Goal: Task Accomplishment & Management: Use online tool/utility

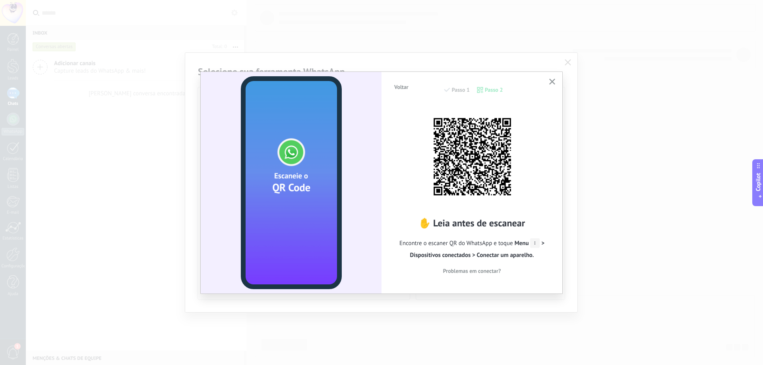
click at [547, 80] on div "Voltar Passo 1 Passo 2 ✋ Leia antes de escanear Encontre o escaner QR do WhatsA…" at bounding box center [472, 182] width 181 height 221
click at [550, 78] on button "button" at bounding box center [552, 82] width 10 height 11
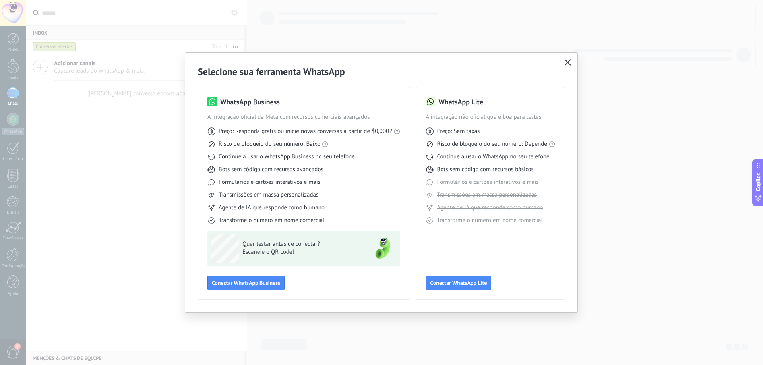
click at [565, 65] on icon "button" at bounding box center [568, 62] width 6 height 6
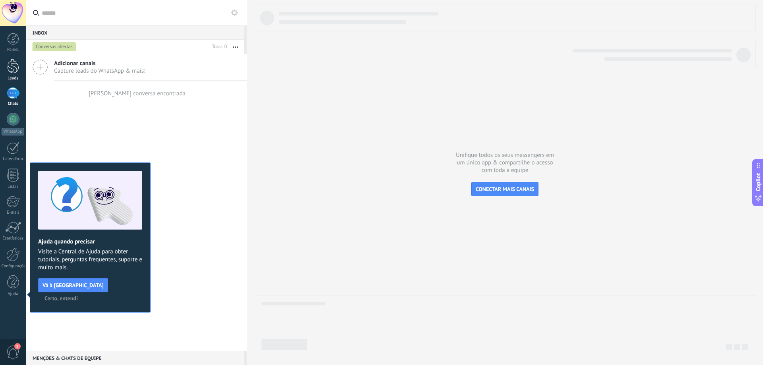
click at [15, 76] on div "Leads" at bounding box center [13, 78] width 23 height 5
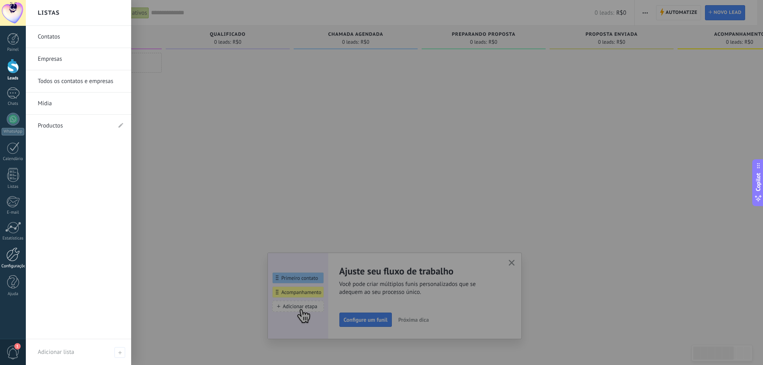
click at [12, 262] on link "Configurações" at bounding box center [13, 258] width 26 height 21
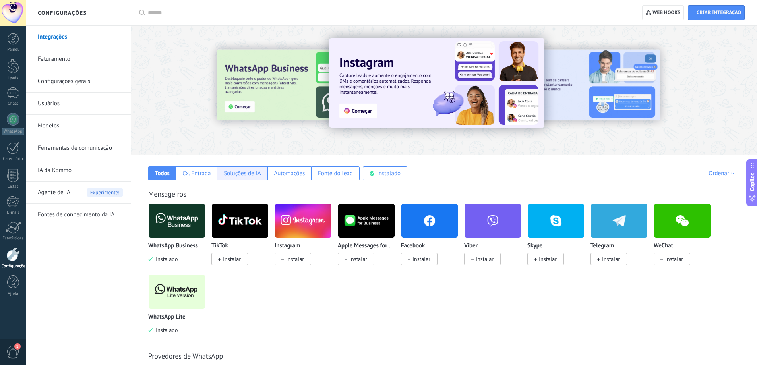
click at [243, 170] on div "Soluções de IA" at bounding box center [242, 174] width 37 height 8
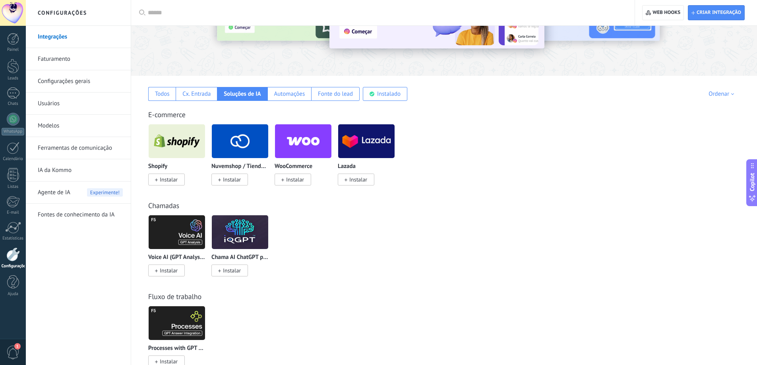
scroll to position [106, 0]
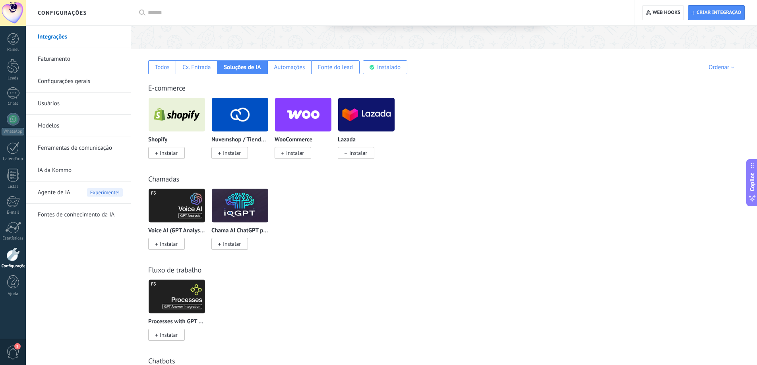
click at [176, 295] on img at bounding box center [177, 296] width 56 height 39
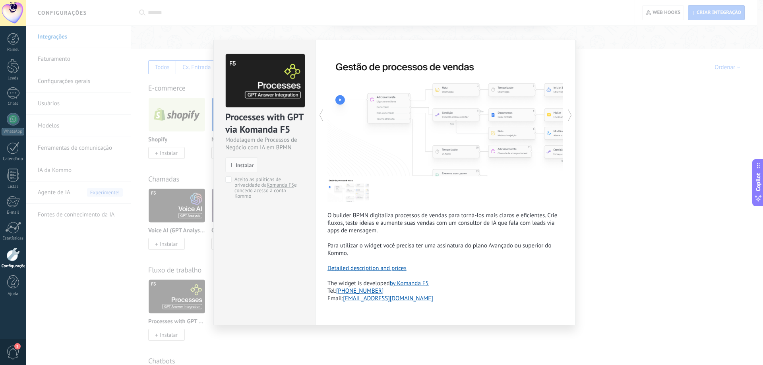
click at [619, 128] on div "Processes with GPT via Komanda F5 Modelagem de Processos de Negócio com IA em B…" at bounding box center [394, 182] width 737 height 365
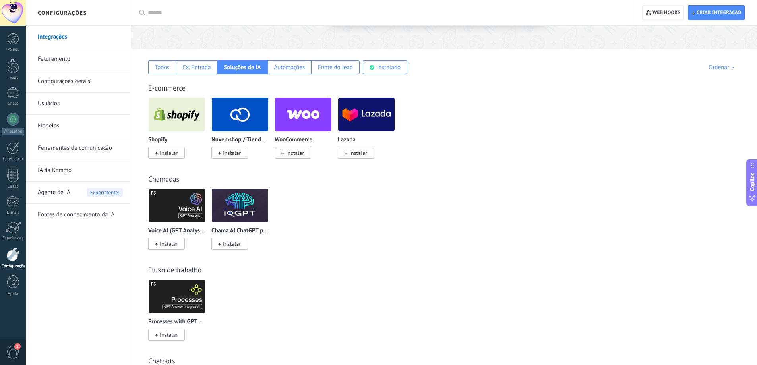
scroll to position [192, 0]
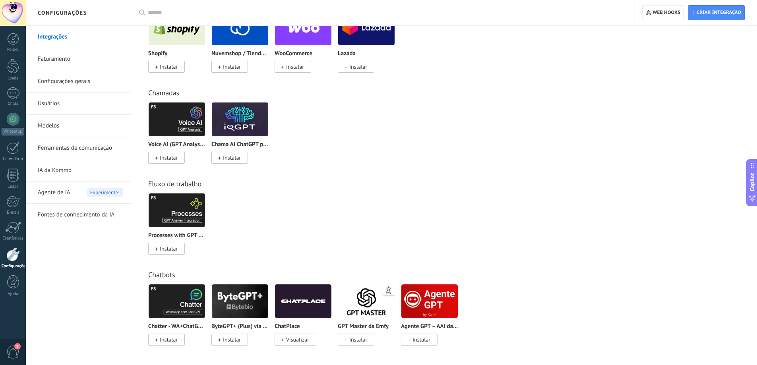
click at [317, 301] on img at bounding box center [303, 301] width 56 height 39
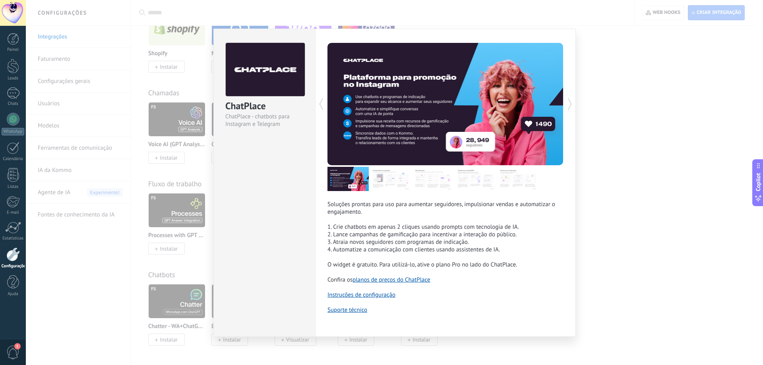
click at [384, 186] on img at bounding box center [390, 179] width 41 height 24
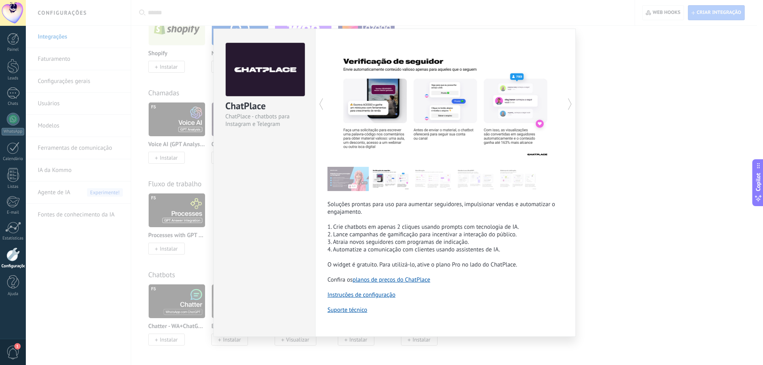
click at [444, 178] on img at bounding box center [433, 179] width 41 height 24
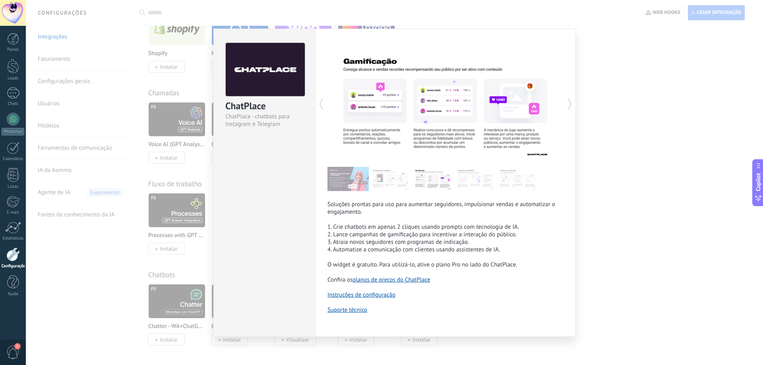
click at [489, 179] on img at bounding box center [475, 179] width 41 height 24
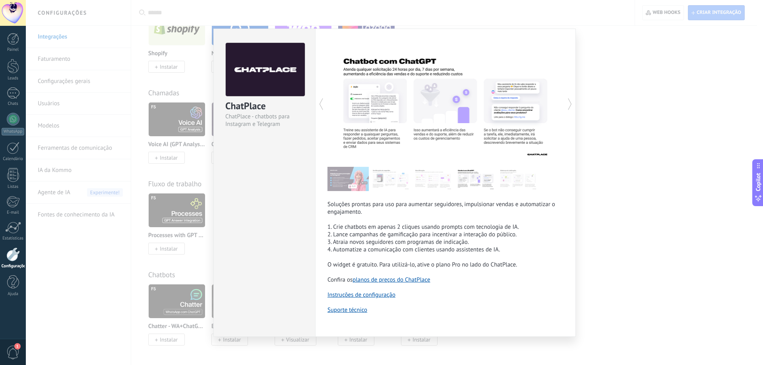
click at [516, 176] on img at bounding box center [518, 179] width 41 height 24
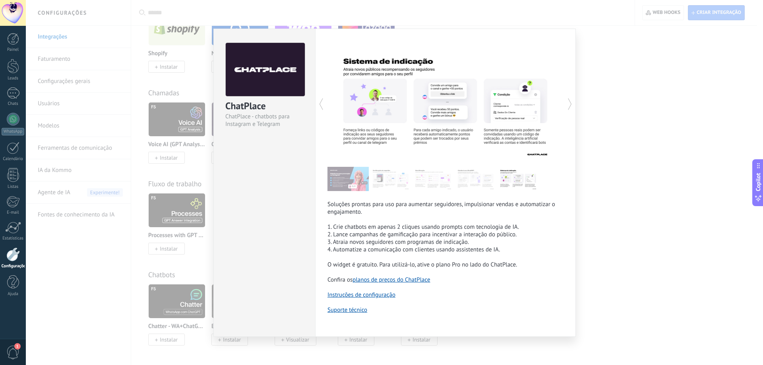
click at [346, 177] on img at bounding box center [348, 179] width 41 height 24
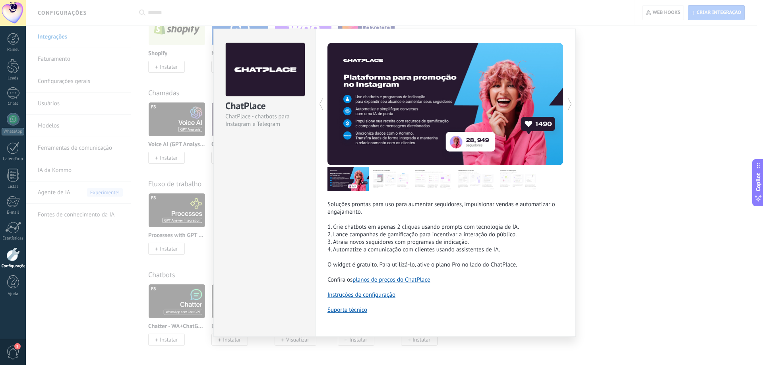
click at [501, 184] on img at bounding box center [518, 179] width 41 height 24
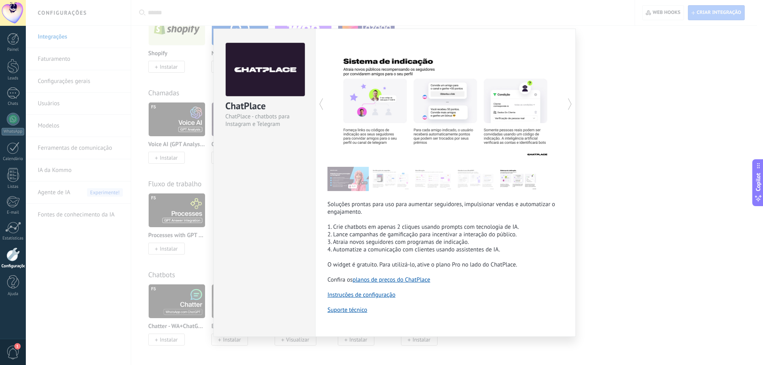
click at [641, 174] on div "ChatPlace ChatPlace - chatbots para Instagram e Telegram Soluções prontas para …" at bounding box center [394, 182] width 737 height 365
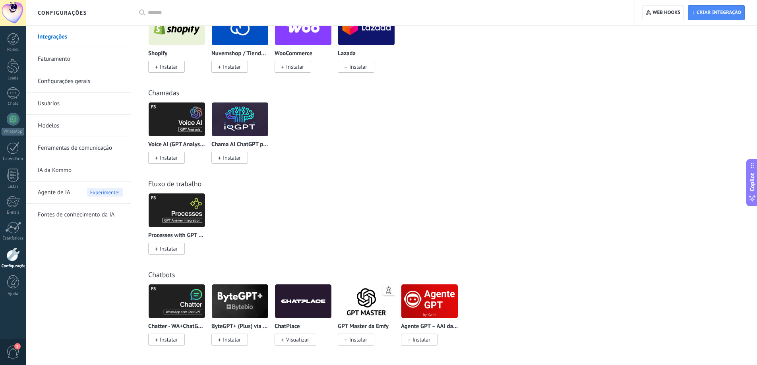
click at [427, 312] on img at bounding box center [429, 301] width 56 height 39
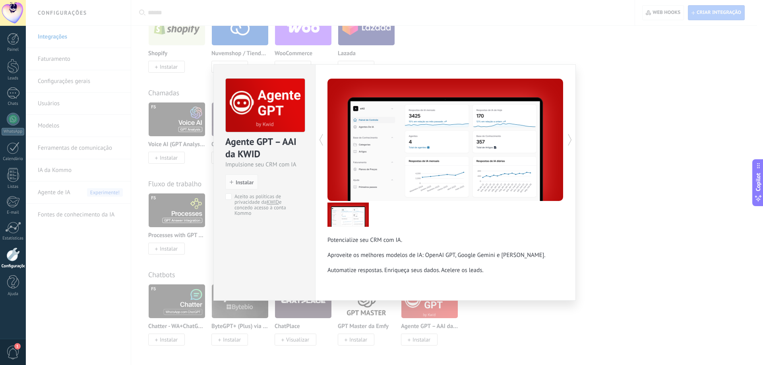
click at [570, 144] on icon at bounding box center [570, 140] width 8 height 16
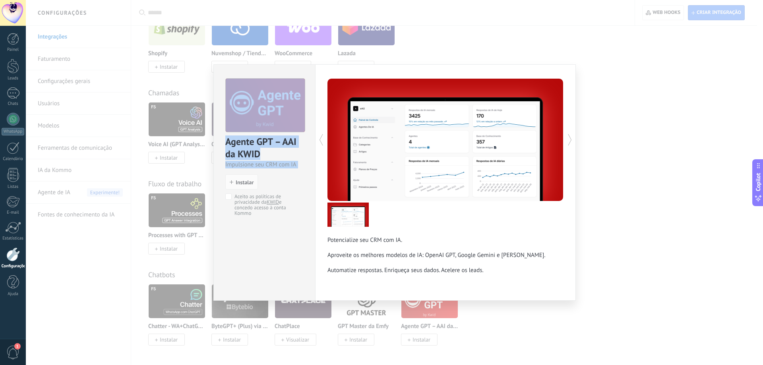
drag, startPoint x: 603, startPoint y: 135, endPoint x: 352, endPoint y: 226, distance: 267.6
click at [349, 220] on div "Agente GPT – AAI da KWID Impulsione seu CRM com IA install Instalar Aceito as p…" at bounding box center [394, 182] width 737 height 365
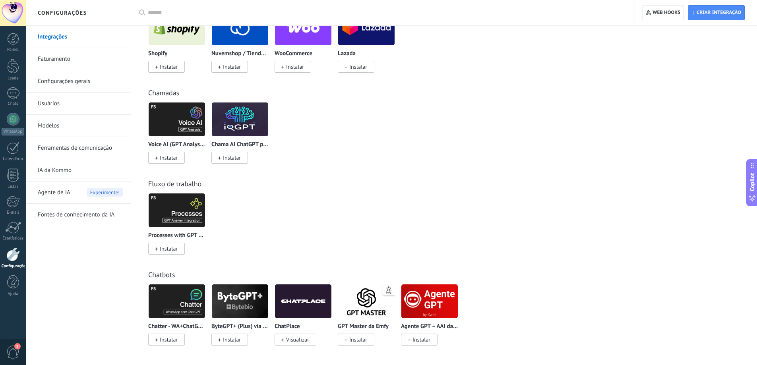
click at [431, 296] on img at bounding box center [429, 301] width 56 height 39
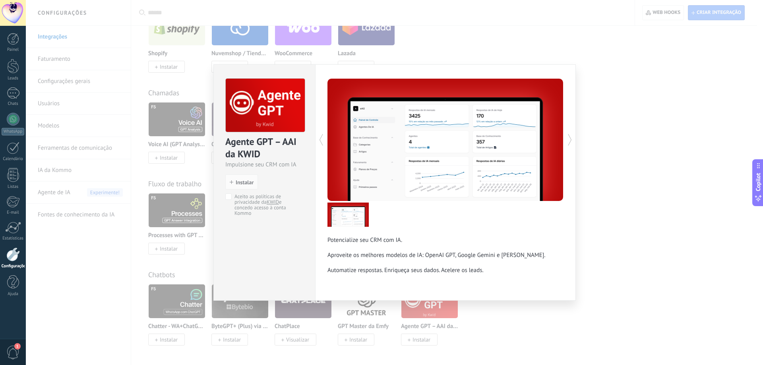
click at [272, 199] on link "KWID" at bounding box center [273, 202] width 12 height 7
click at [600, 45] on div "Agente GPT – AAI da KWID Impulsione seu CRM com IA install Instalar Aceito as p…" at bounding box center [394, 182] width 737 height 365
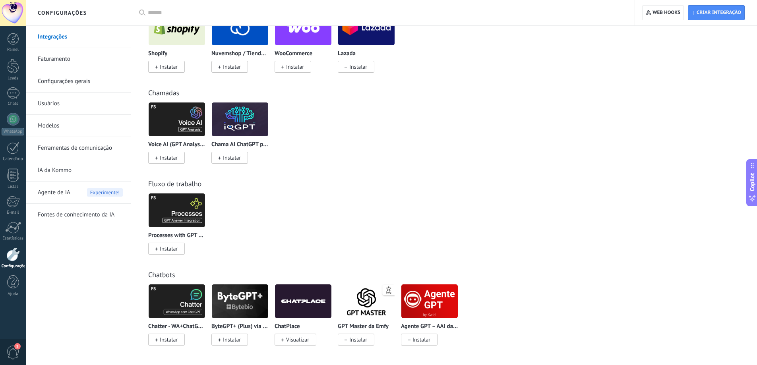
click at [359, 301] on img at bounding box center [366, 301] width 56 height 39
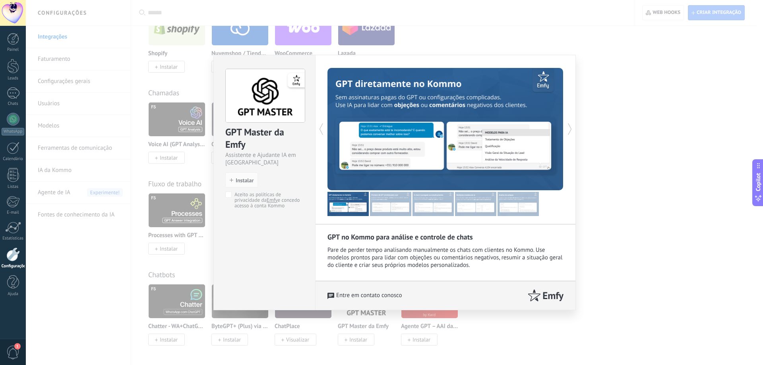
click at [387, 202] on img at bounding box center [390, 204] width 41 height 24
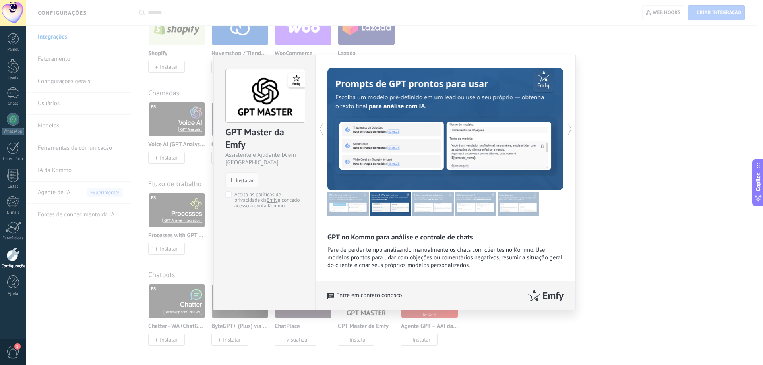
click at [432, 202] on img at bounding box center [433, 204] width 41 height 24
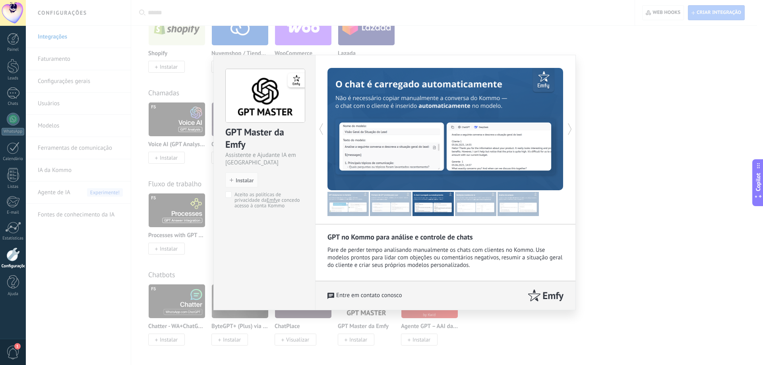
click at [489, 200] on img at bounding box center [475, 204] width 41 height 24
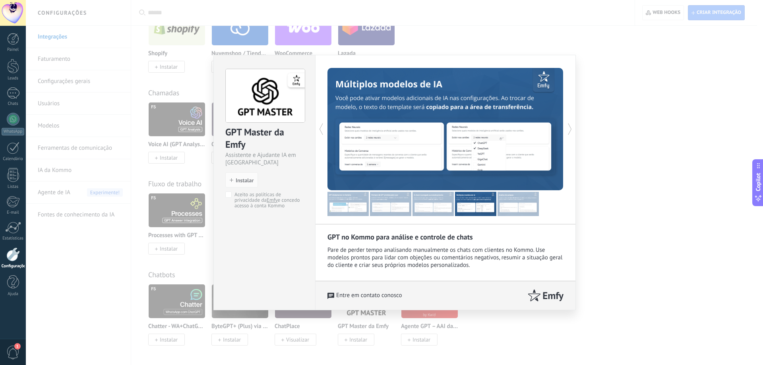
click at [518, 200] on img at bounding box center [518, 204] width 41 height 24
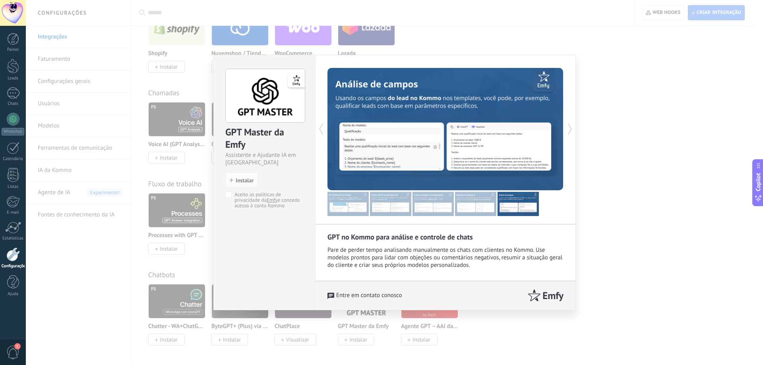
click at [272, 201] on link "Emfy" at bounding box center [272, 200] width 11 height 7
click at [582, 56] on div "GPT Master da Emfy Assistente e Ajudante IA em Kommo install Instalar Aceito as…" at bounding box center [394, 182] width 737 height 365
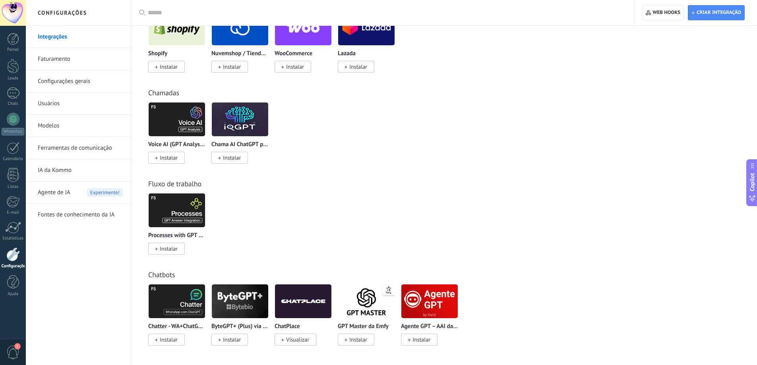
click at [91, 150] on link "Ferramentas de comunicação" at bounding box center [80, 148] width 85 height 22
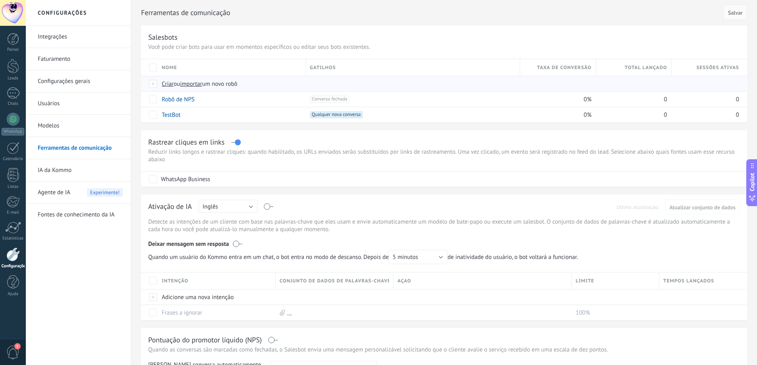
click at [169, 83] on span "Criar" at bounding box center [168, 84] width 12 height 8
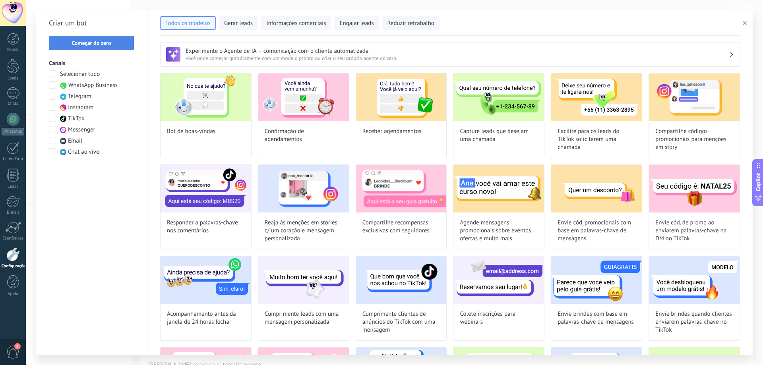
click at [105, 47] on button "Começar do zero" at bounding box center [91, 43] width 85 height 14
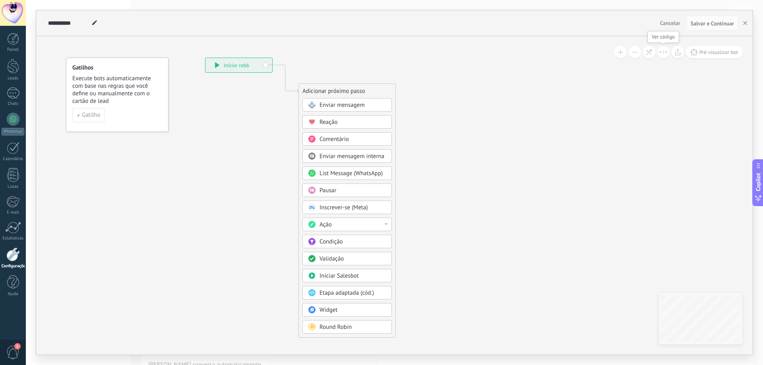
click at [667, 52] on icon at bounding box center [663, 52] width 8 height 4
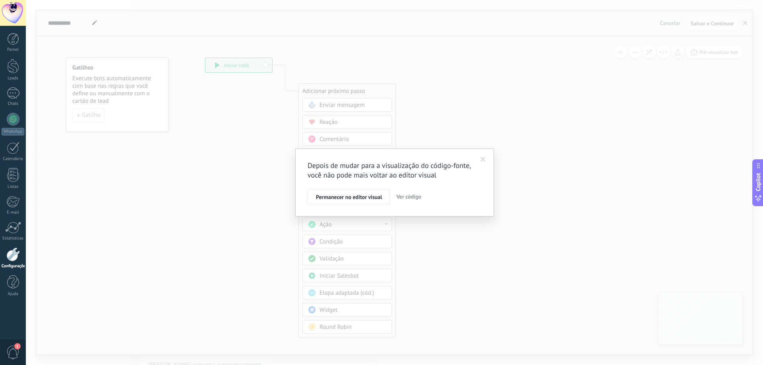
click at [409, 199] on span "Ver código" at bounding box center [408, 196] width 25 height 7
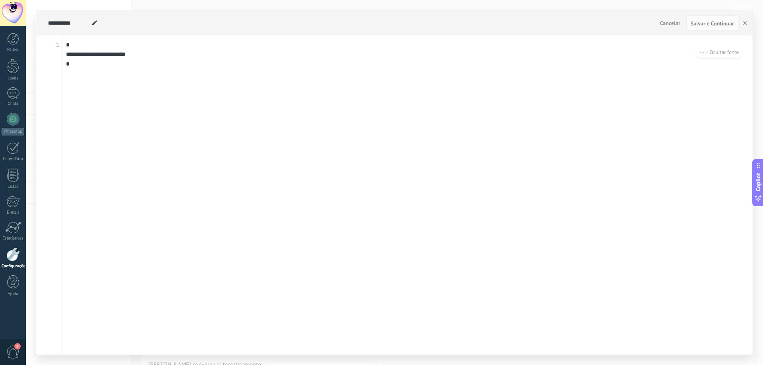
click at [391, 125] on textarea "**********" at bounding box center [407, 195] width 691 height 319
drag, startPoint x: 81, startPoint y: 35, endPoint x: 0, endPoint y: 0, distance: 88.3
click at [26, 11] on div "**********" at bounding box center [394, 182] width 737 height 365
click at [305, 140] on textarea "**********" at bounding box center [407, 195] width 691 height 319
paste textarea "**********"
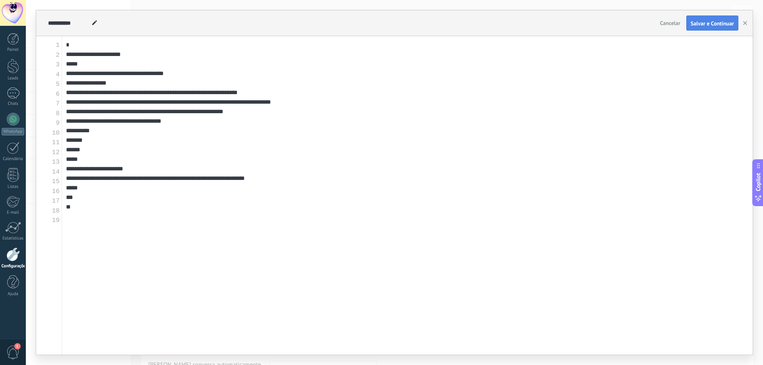
type textarea "**********"
click at [719, 22] on span "Salvar e Continuar" at bounding box center [712, 24] width 43 height 6
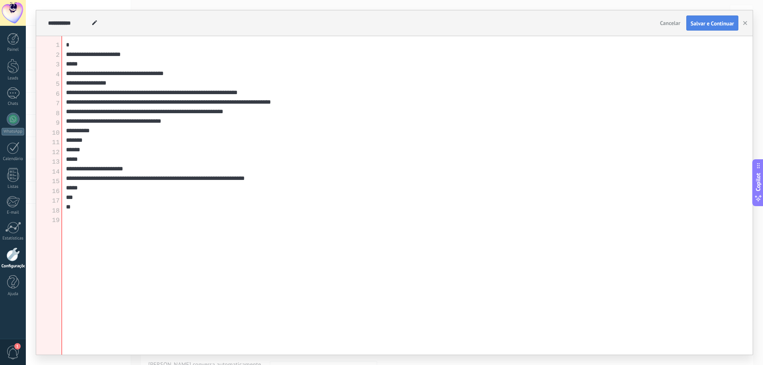
click at [706, 20] on button "Salvar e Continuar" at bounding box center [712, 23] width 52 height 15
drag, startPoint x: 715, startPoint y: 109, endPoint x: 716, endPoint y: 77, distance: 31.4
click at [716, 105] on textarea "**********" at bounding box center [407, 195] width 691 height 319
click at [722, 23] on span "Salvar e Continuar" at bounding box center [712, 24] width 43 height 6
click at [301, 172] on textarea "**********" at bounding box center [407, 195] width 691 height 319
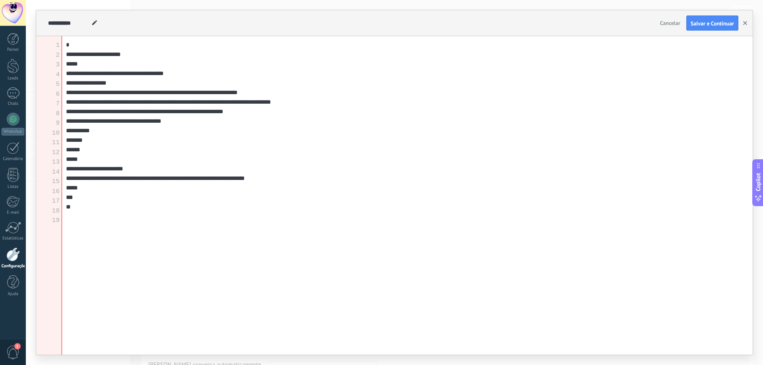
click at [744, 19] on button "button" at bounding box center [745, 23] width 12 height 15
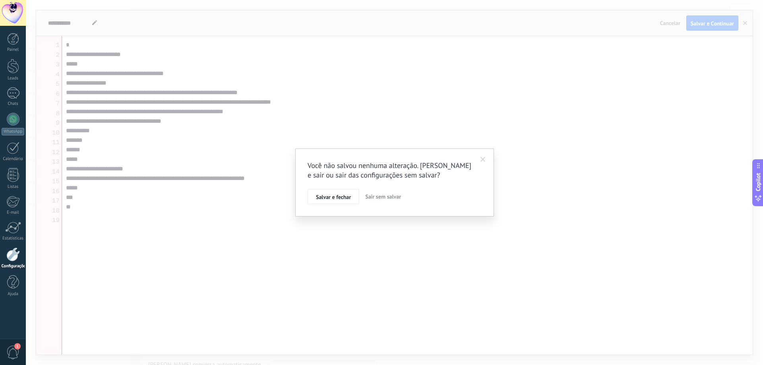
click at [380, 195] on span "Sair sem salvar" at bounding box center [383, 196] width 36 height 7
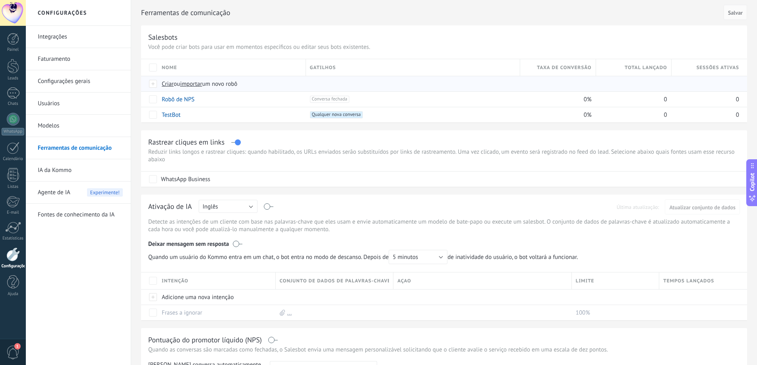
click at [173, 80] on div "Criar ou importar um novo robô" at bounding box center [299, 83] width 283 height 15
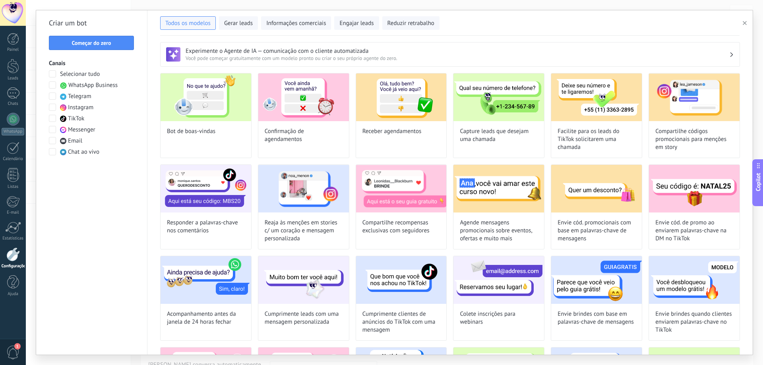
click at [98, 50] on div "Criar um bot Começar do zero Canais Selecionar tudo WhatsApp Business Telegram …" at bounding box center [91, 182] width 111 height 345
click at [99, 48] on button "Começar do zero" at bounding box center [91, 43] width 85 height 14
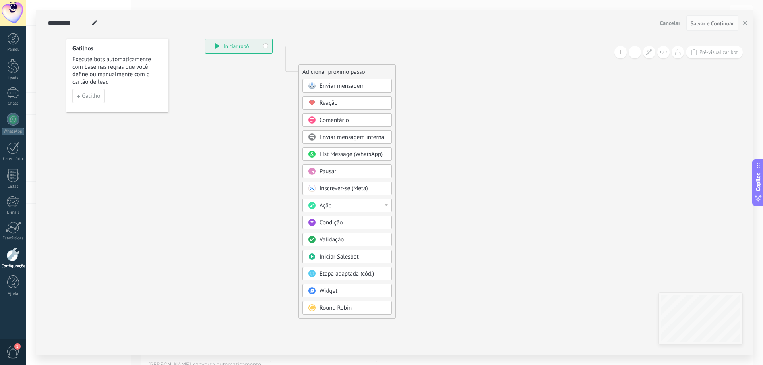
click at [338, 293] on body ".abecls-1,.abecls-2{fill-rule:evenodd}.abecls-2{fill:#fff} .abhcls-1{fill:none}…" at bounding box center [381, 182] width 763 height 365
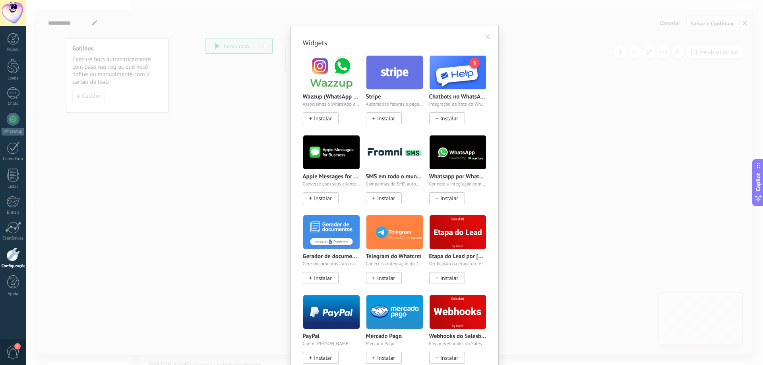
click at [268, 100] on div "Widgets Wazzup (WhatsApp & Instagram) Associamos o WhatsApp e o Instagram ao Ko…" at bounding box center [394, 182] width 737 height 365
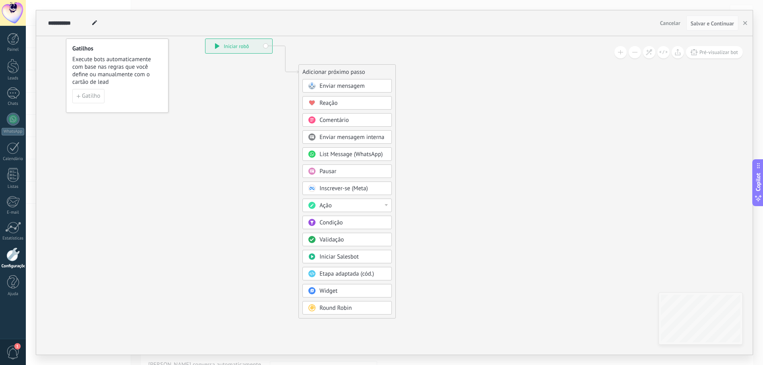
click at [361, 292] on body ".abecls-1,.abecls-2{fill-rule:evenodd}.abecls-2{fill:#fff} .abhcls-1{fill:none}…" at bounding box center [381, 182] width 763 height 365
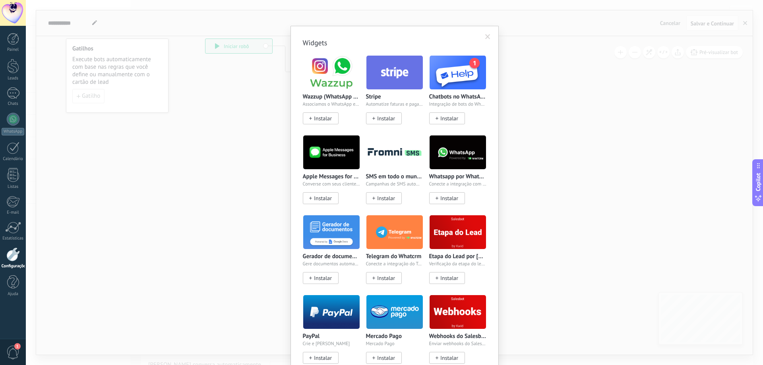
click at [383, 208] on div "SMS em todo o mundo pela Fromni Campanhas de SMS automatizadas e manuais - Komm…" at bounding box center [397, 175] width 63 height 80
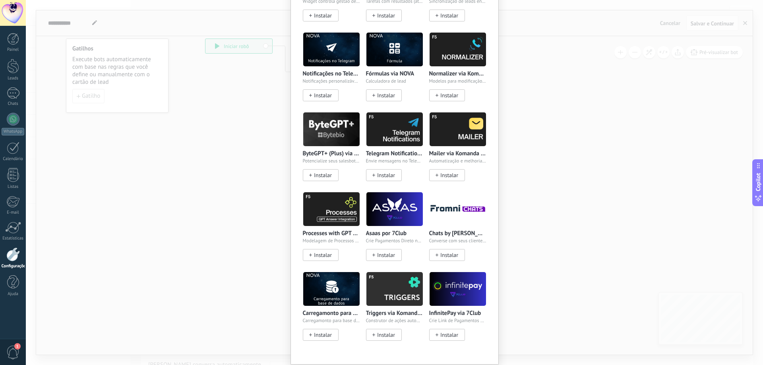
scroll to position [762, 0]
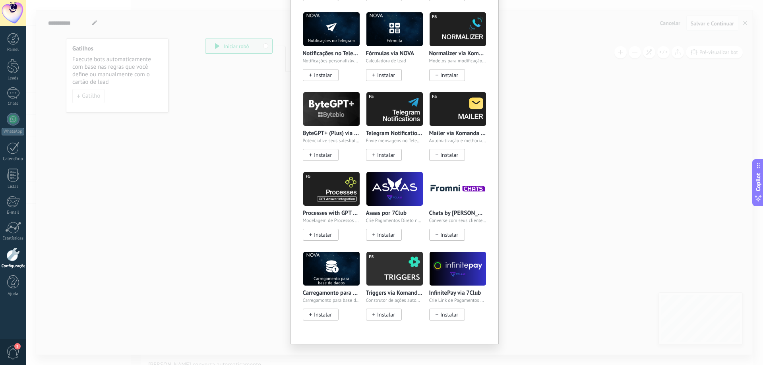
click at [383, 290] on p "Triggers via Komanda F5" at bounding box center [394, 293] width 57 height 7
click at [398, 256] on img at bounding box center [395, 269] width 56 height 39
click at [384, 312] on span "Instalar" at bounding box center [386, 315] width 18 height 7
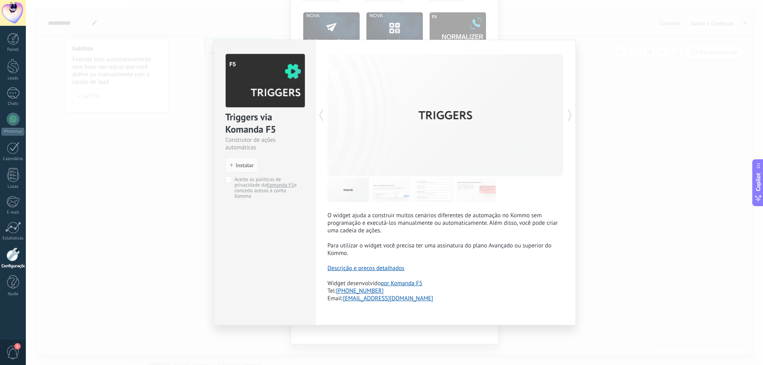
click at [380, 192] on img at bounding box center [390, 190] width 41 height 24
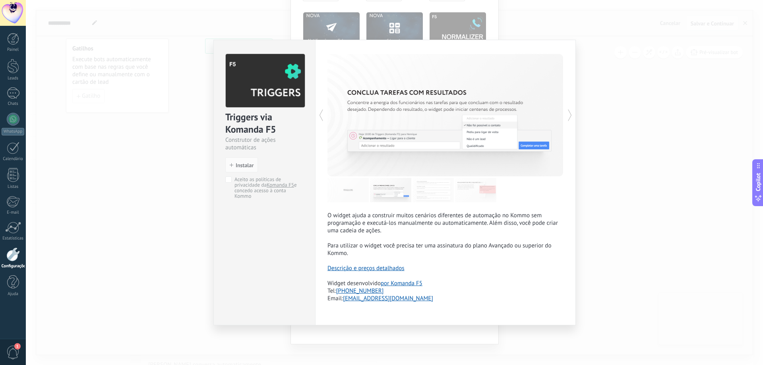
click at [437, 187] on img at bounding box center [433, 190] width 41 height 24
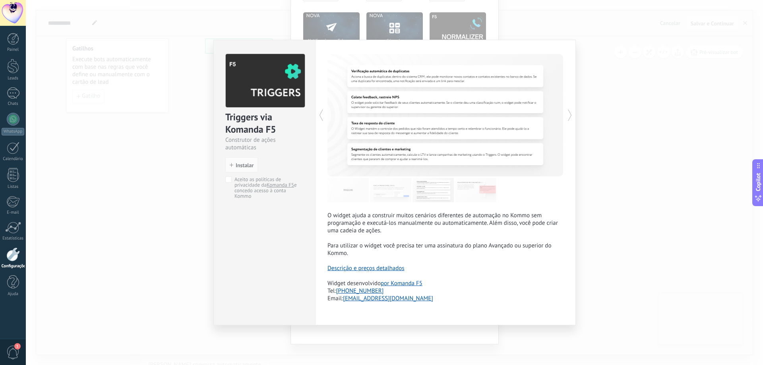
click at [648, 146] on div "Triggers via Komanda F5 Construtor de ações automáticas install Instalar Aceito…" at bounding box center [394, 182] width 737 height 365
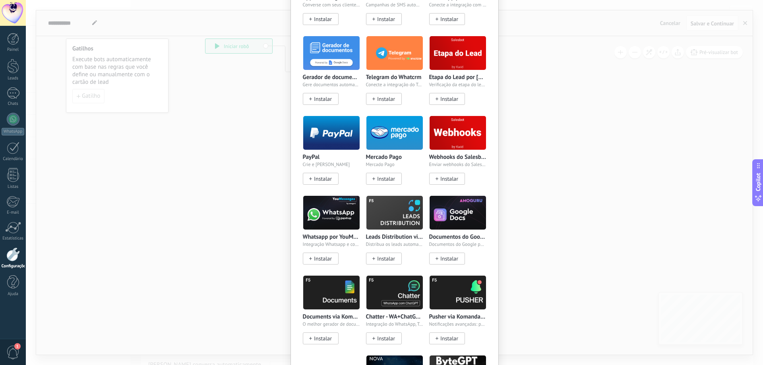
scroll to position [74, 0]
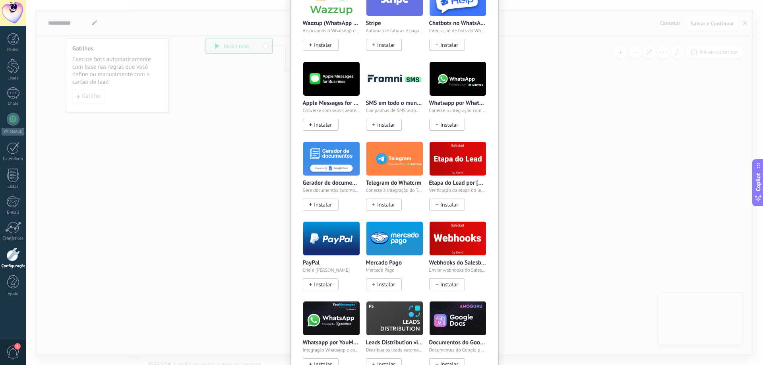
click at [461, 243] on img at bounding box center [458, 238] width 56 height 39
click at [448, 282] on span "Instalar" at bounding box center [449, 284] width 18 height 7
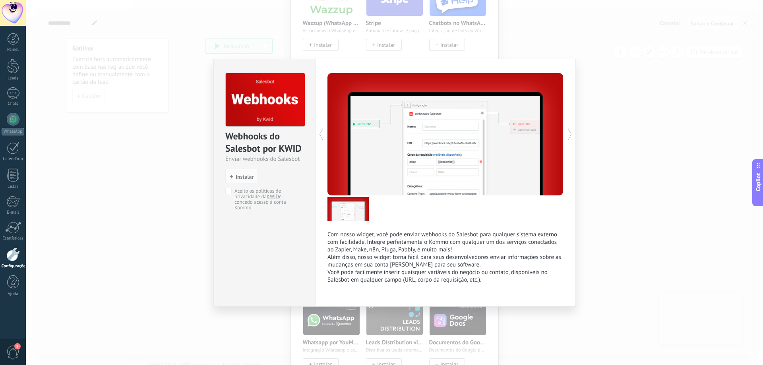
click at [202, 131] on div "Webhooks do Salesbot por KWID Enviar webhooks do Salesbot install Instalar Acei…" at bounding box center [394, 182] width 737 height 365
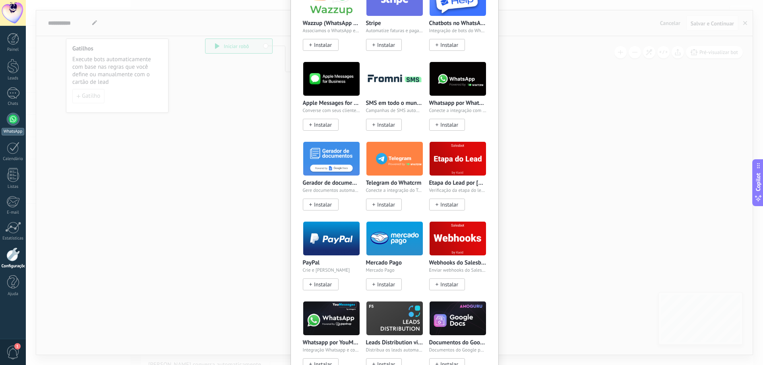
click at [17, 118] on div at bounding box center [13, 119] width 13 height 13
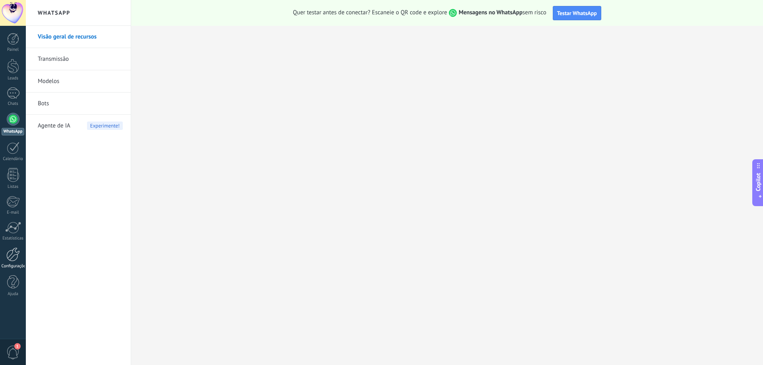
click at [18, 266] on div "Configurações" at bounding box center [13, 266] width 23 height 5
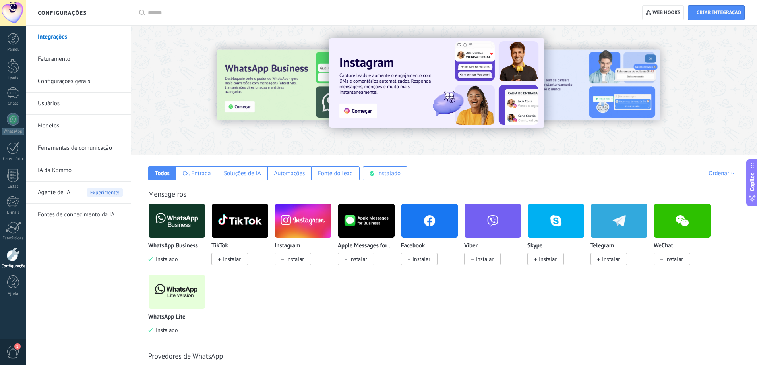
click at [81, 151] on link "Ferramentas de comunicação" at bounding box center [80, 148] width 85 height 22
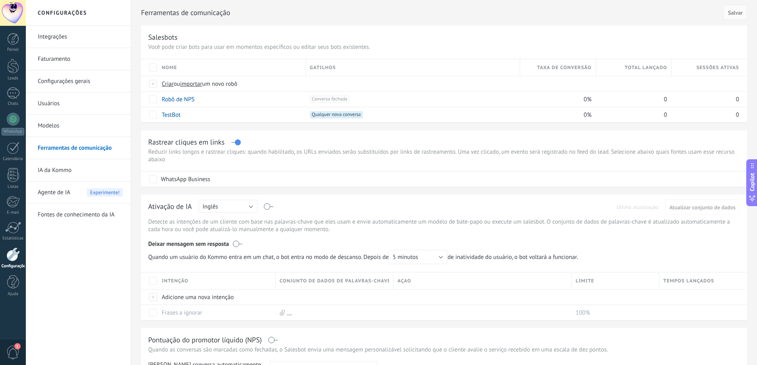
click at [74, 29] on link "Integrações" at bounding box center [80, 37] width 85 height 22
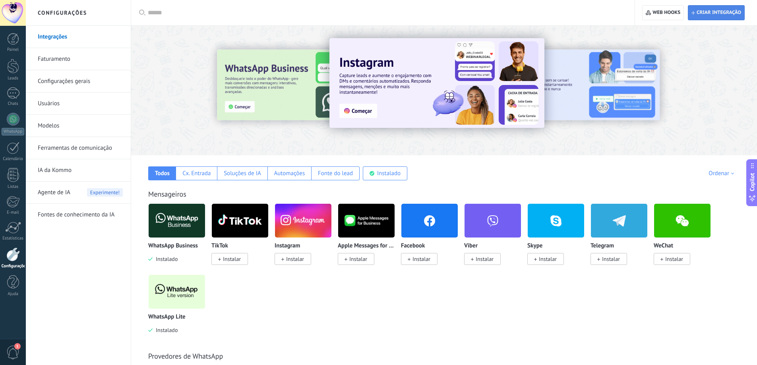
click at [718, 15] on span "Criar integração" at bounding box center [719, 13] width 45 height 6
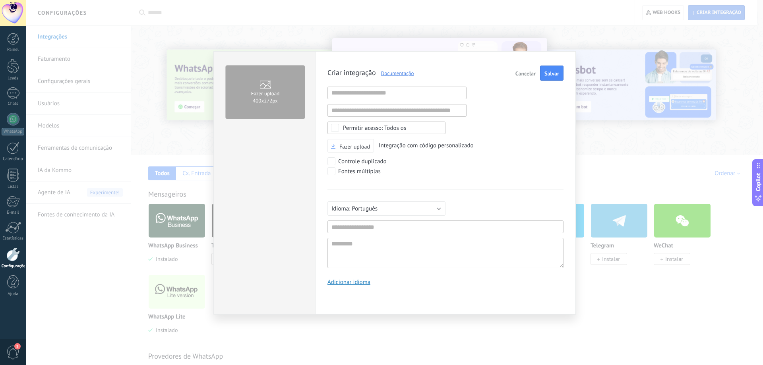
scroll to position [8, 0]
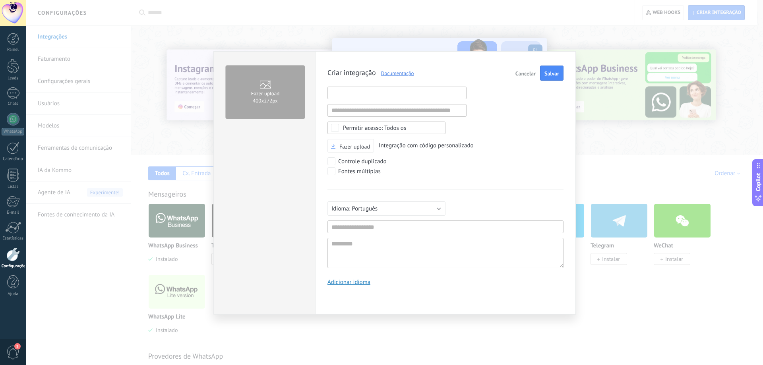
click at [375, 87] on input "text" at bounding box center [397, 93] width 139 height 13
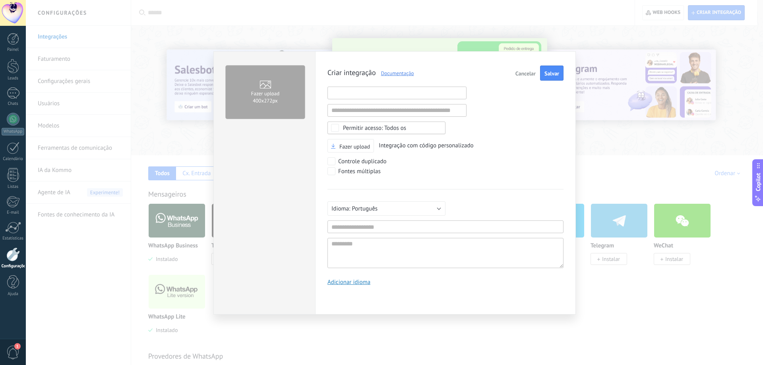
paste input "**********"
click at [394, 95] on input "**********" at bounding box center [397, 93] width 139 height 13
click at [375, 92] on input "**********" at bounding box center [397, 93] width 139 height 13
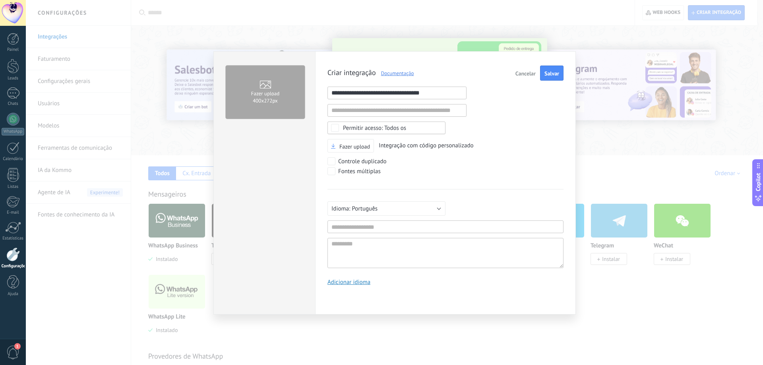
drag, startPoint x: 350, startPoint y: 94, endPoint x: 387, endPoint y: 93, distance: 37.0
click at [387, 93] on input "**********" at bounding box center [397, 93] width 139 height 13
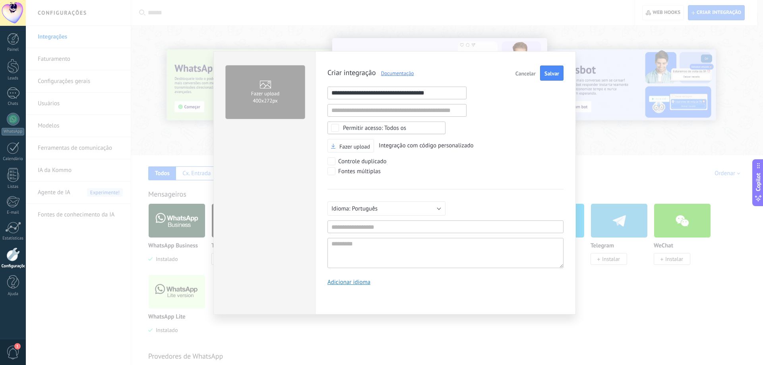
click at [404, 93] on input "**********" at bounding box center [397, 93] width 139 height 13
click at [409, 95] on input "**********" at bounding box center [397, 93] width 139 height 13
type input "**********"
click at [448, 107] on input "text" at bounding box center [397, 110] width 139 height 13
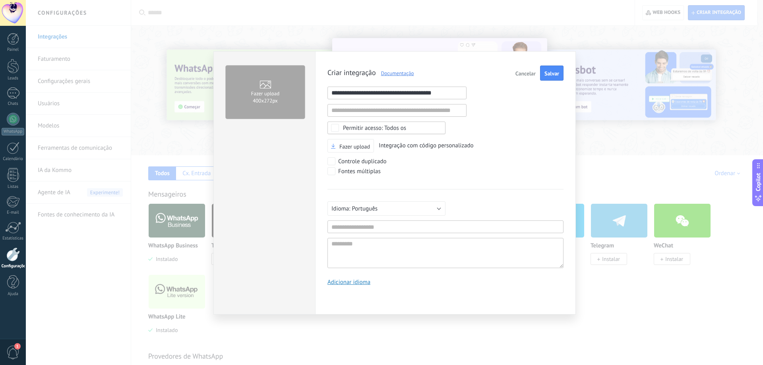
click at [498, 130] on div "**********" at bounding box center [446, 179] width 236 height 226
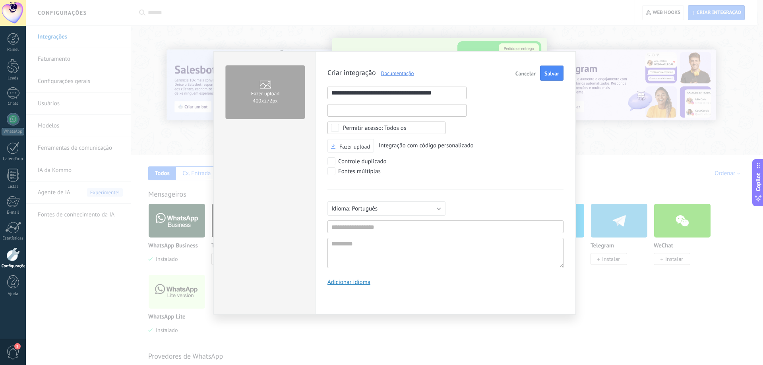
click at [363, 112] on input "text" at bounding box center [397, 110] width 139 height 13
type input "**********"
click at [361, 225] on div "Русский English Español Português [GEOGRAPHIC_DATA] Türkçe Português Pelo menos…" at bounding box center [446, 228] width 236 height 79
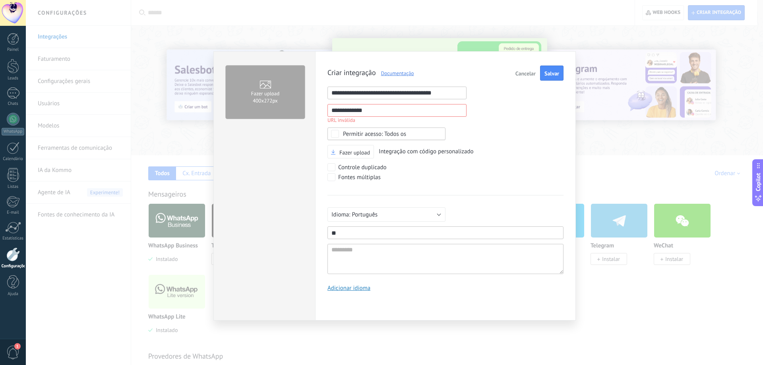
type input "*"
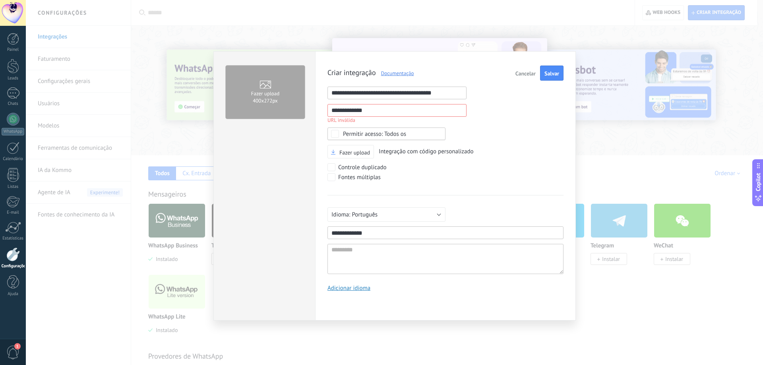
type input "**********"
click at [351, 248] on textarea at bounding box center [446, 259] width 236 height 30
type textarea "*"
type textarea "**"
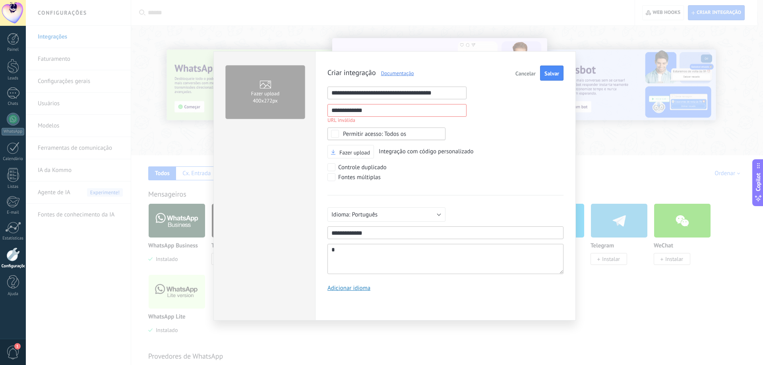
type textarea "**"
type textarea "***"
type textarea "****"
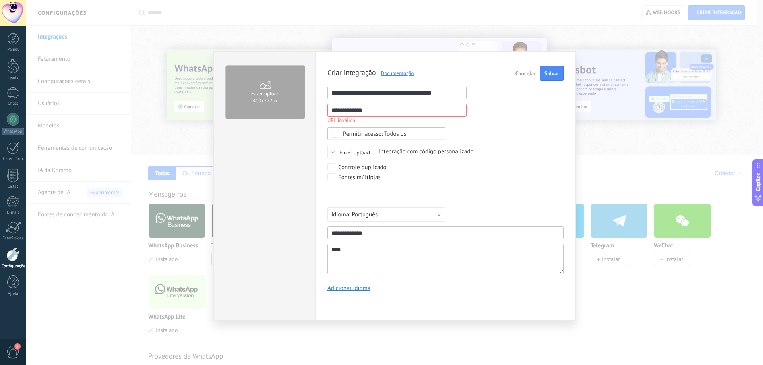
type textarea "*****"
type textarea "******"
type textarea "*******"
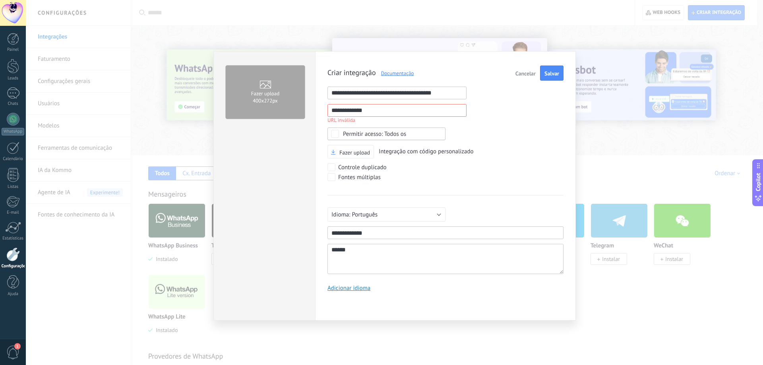
type textarea "*******"
type textarea "********"
click at [413, 113] on input "**********" at bounding box center [397, 110] width 139 height 13
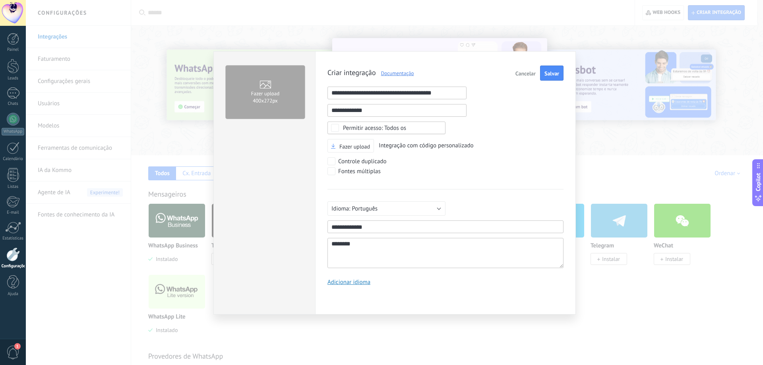
click at [415, 112] on input "**********" at bounding box center [397, 110] width 139 height 13
click at [497, 157] on div "**********" at bounding box center [446, 179] width 236 height 226
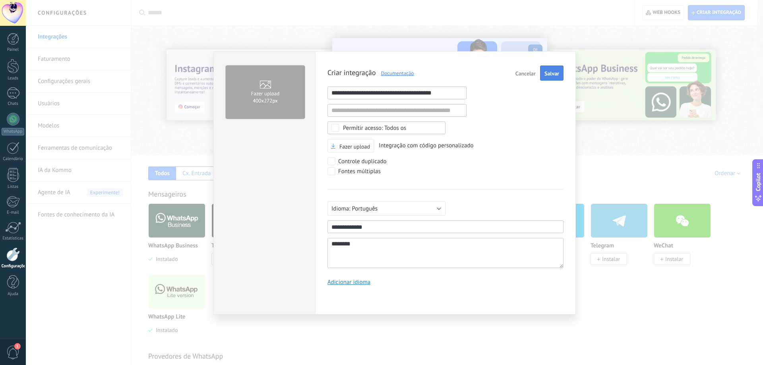
click at [551, 74] on span "Salvar" at bounding box center [552, 74] width 15 height 6
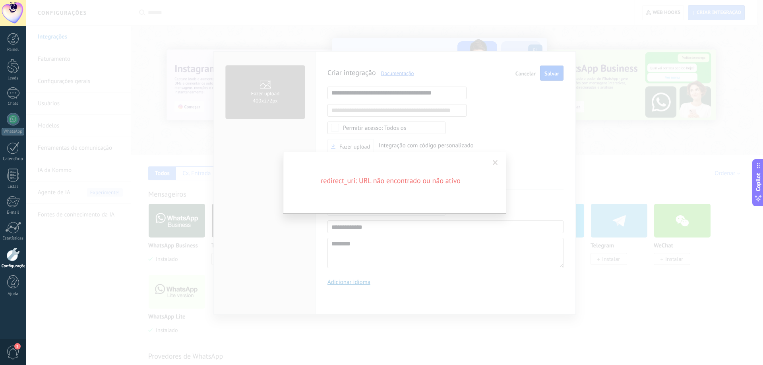
click at [496, 161] on span at bounding box center [495, 163] width 5 height 6
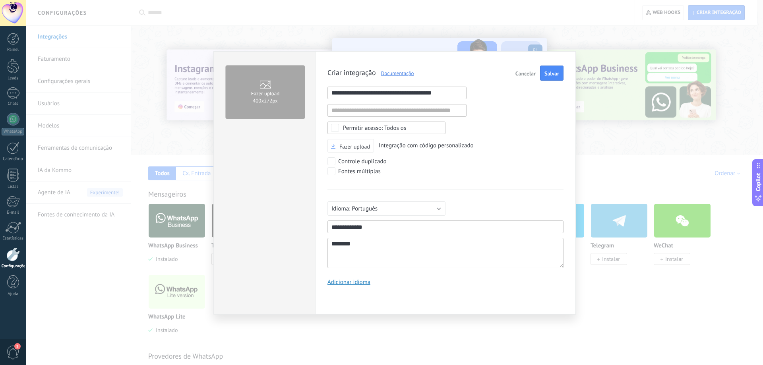
click at [455, 94] on input "**********" at bounding box center [397, 93] width 139 height 13
click at [411, 106] on input "text" at bounding box center [397, 110] width 139 height 13
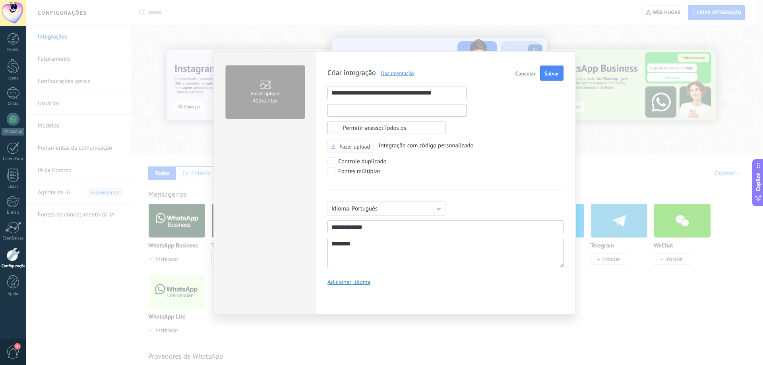
click at [411, 106] on input "text" at bounding box center [397, 110] width 139 height 13
click at [413, 96] on input "**********" at bounding box center [397, 93] width 139 height 13
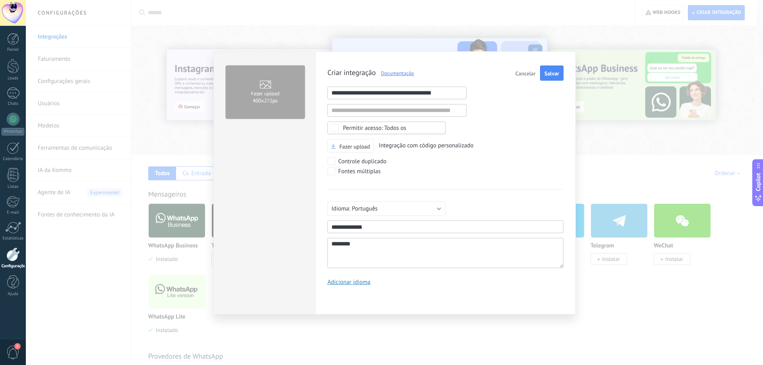
paste input "text"
type input "**********"
click at [553, 73] on span "Salvar" at bounding box center [552, 74] width 15 height 6
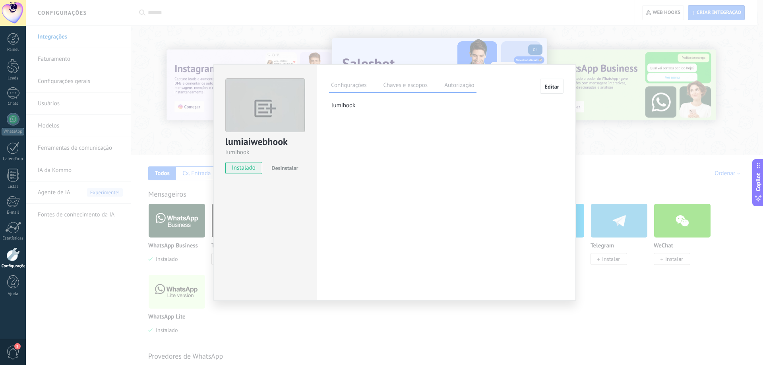
click at [392, 85] on label "Chaves e escopos" at bounding box center [405, 87] width 48 height 12
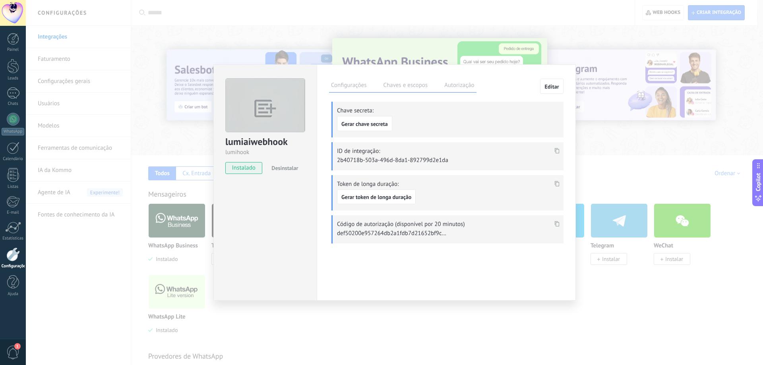
click at [455, 85] on label "Autorização" at bounding box center [459, 87] width 34 height 12
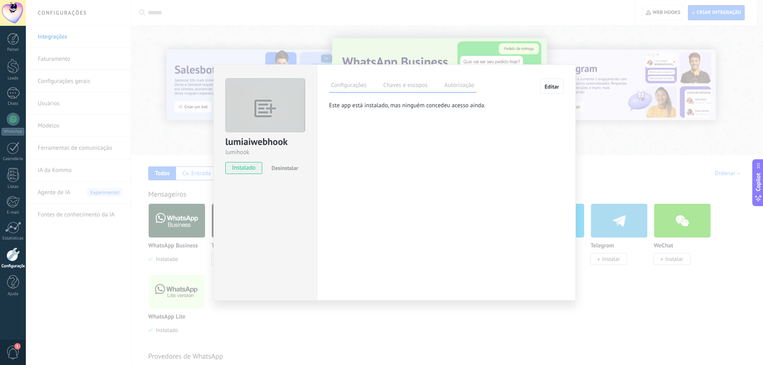
click at [412, 87] on label "Chaves e escopos" at bounding box center [405, 87] width 48 height 12
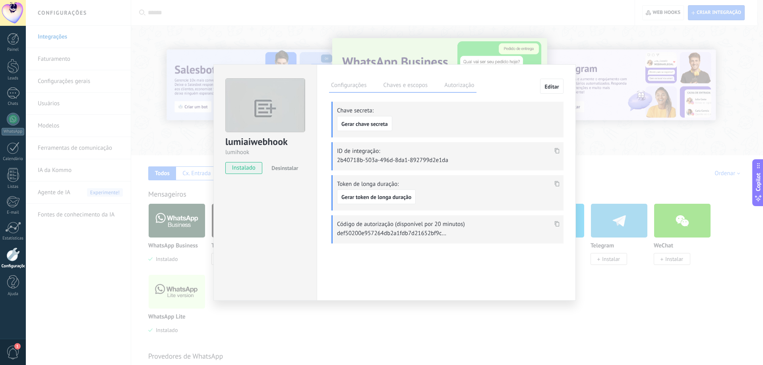
click at [362, 84] on label "Configurações" at bounding box center [348, 87] width 39 height 12
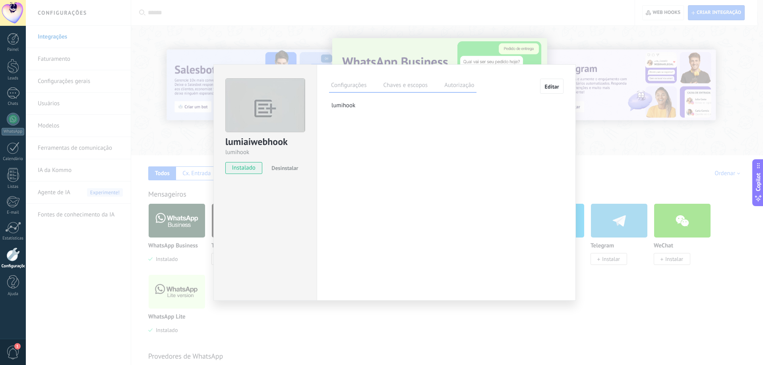
click at [413, 86] on label "Chaves e escopos" at bounding box center [405, 87] width 48 height 12
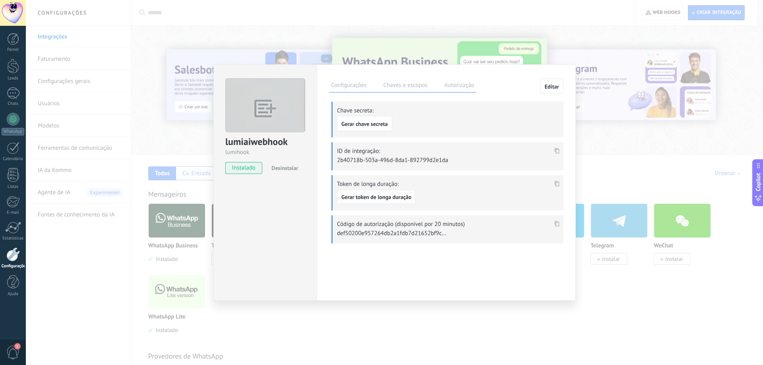
click at [377, 196] on span "Gerar token de longa duração" at bounding box center [376, 197] width 70 height 6
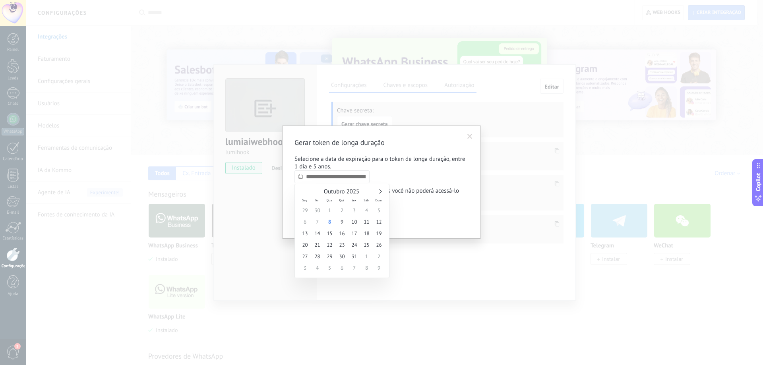
click at [327, 183] on input "text" at bounding box center [332, 177] width 75 height 13
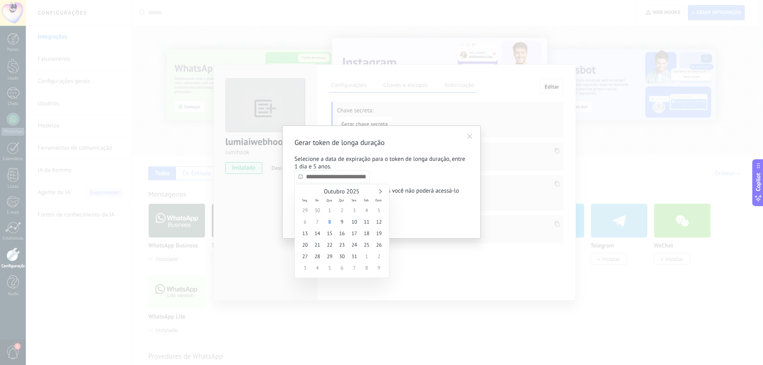
click at [378, 192] on link at bounding box center [379, 191] width 4 height 4
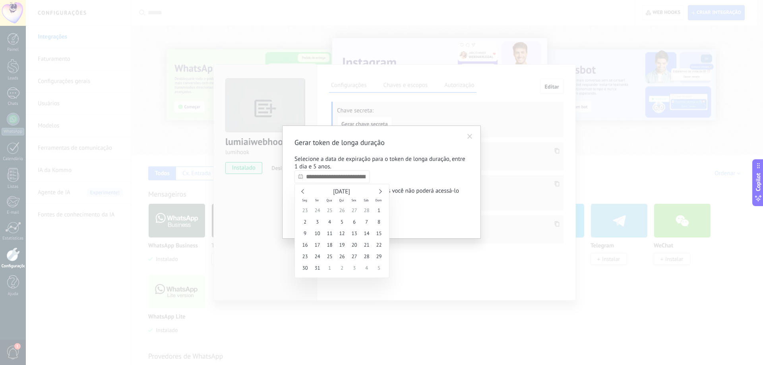
click at [378, 192] on link at bounding box center [379, 191] width 4 height 4
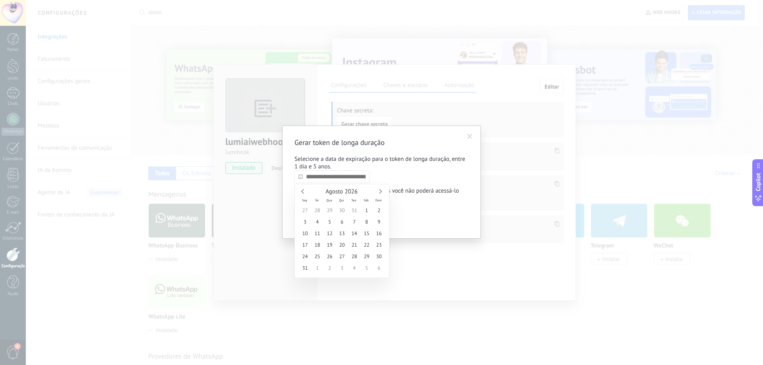
click at [378, 192] on link at bounding box center [379, 191] width 4 height 4
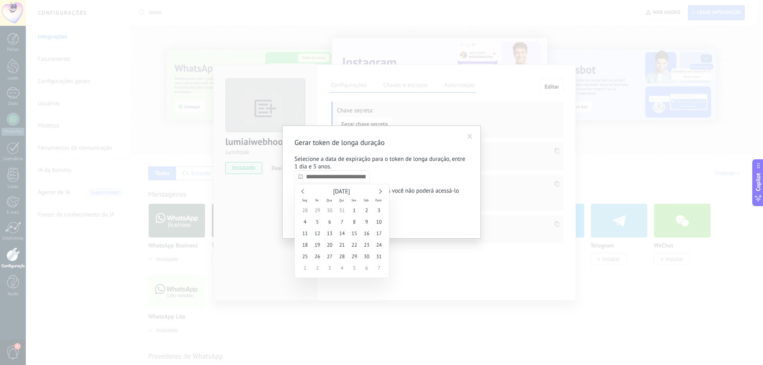
click at [378, 192] on link at bounding box center [379, 191] width 4 height 4
click at [418, 170] on p "Selecione a data de expiração para o token de longa duração, entre 1 dia e 5 an…" at bounding box center [382, 162] width 174 height 15
click at [316, 220] on span "Confirmar" at bounding box center [314, 220] width 23 height 6
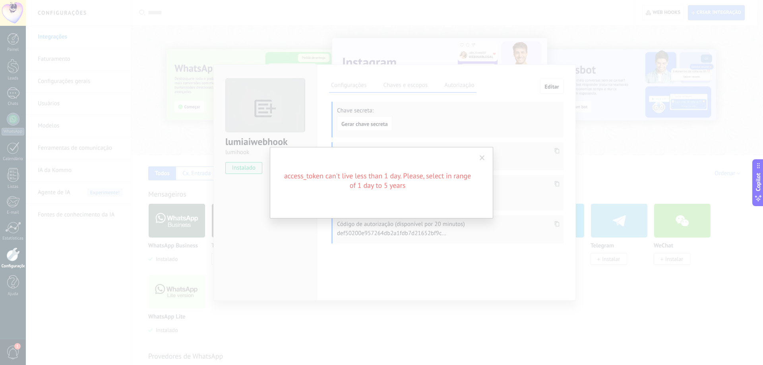
click at [486, 155] on span at bounding box center [482, 158] width 13 height 14
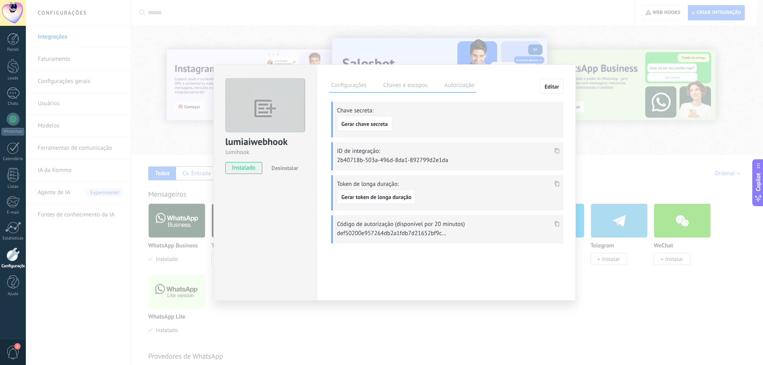
click at [398, 193] on button "Gerar token de longa duração" at bounding box center [376, 197] width 79 height 15
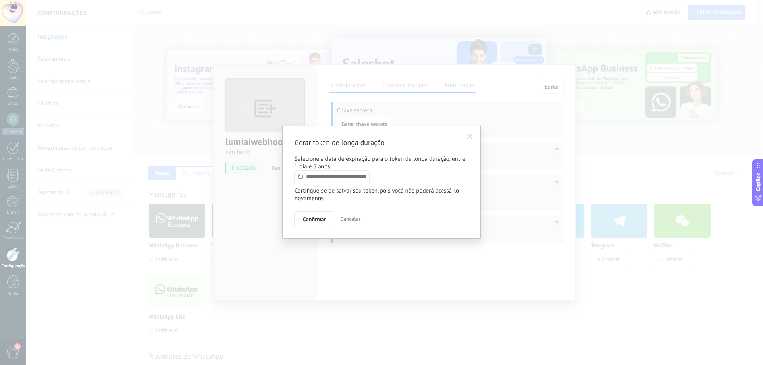
click at [359, 178] on input "text" at bounding box center [332, 177] width 75 height 13
click at [333, 188] on span "Outubro 2025" at bounding box center [341, 192] width 35 height 8
drag, startPoint x: 336, startPoint y: 190, endPoint x: 381, endPoint y: 194, distance: 45.5
click at [337, 191] on span "Outubro 2025" at bounding box center [341, 192] width 35 height 8
click at [383, 193] on div "Outubro 2025" at bounding box center [342, 191] width 86 height 7
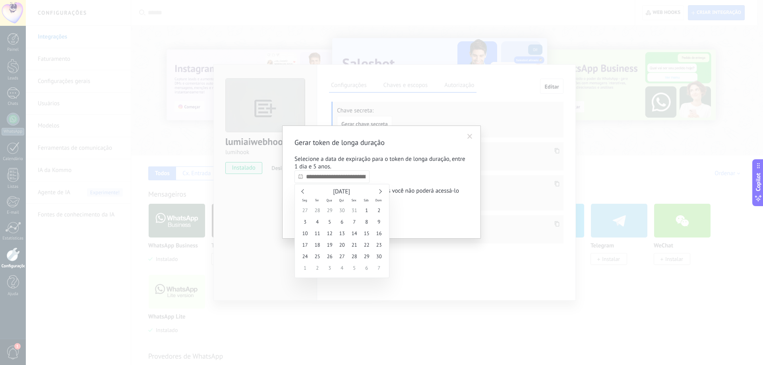
click at [380, 190] on link at bounding box center [379, 191] width 4 height 4
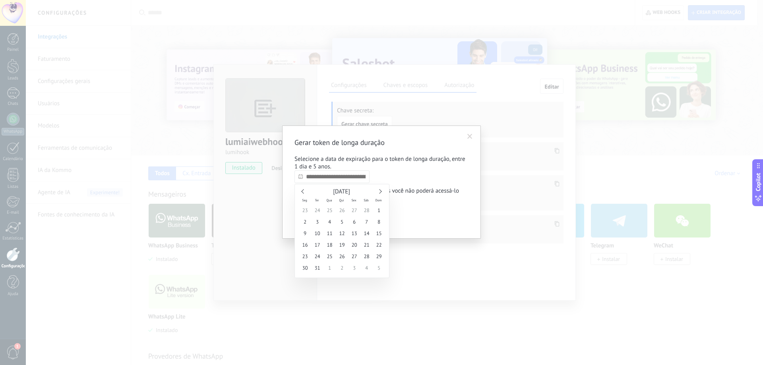
click at [380, 190] on link at bounding box center [379, 191] width 4 height 4
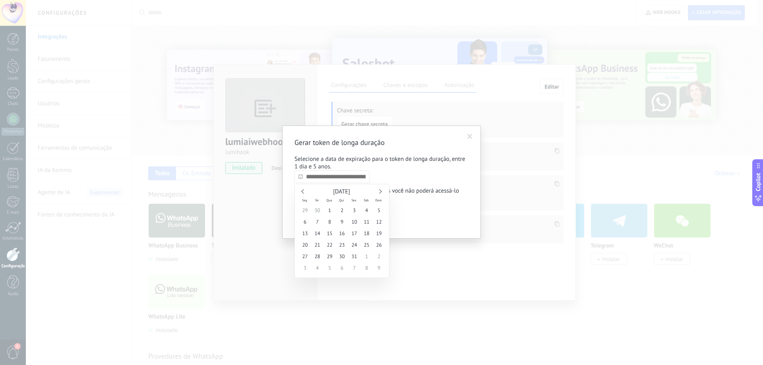
click at [380, 190] on link at bounding box center [379, 191] width 4 height 4
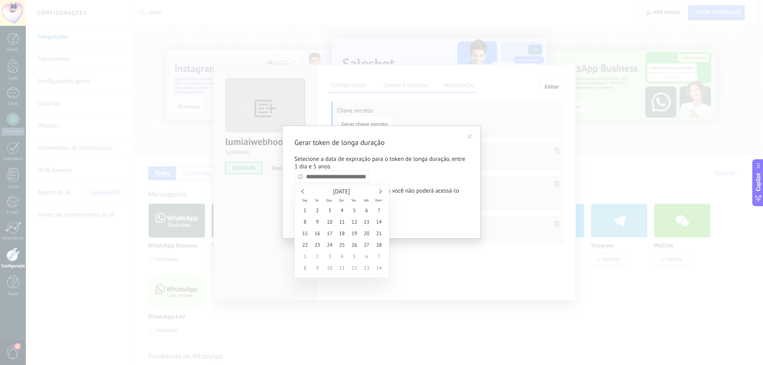
click at [380, 190] on link at bounding box center [379, 191] width 4 height 4
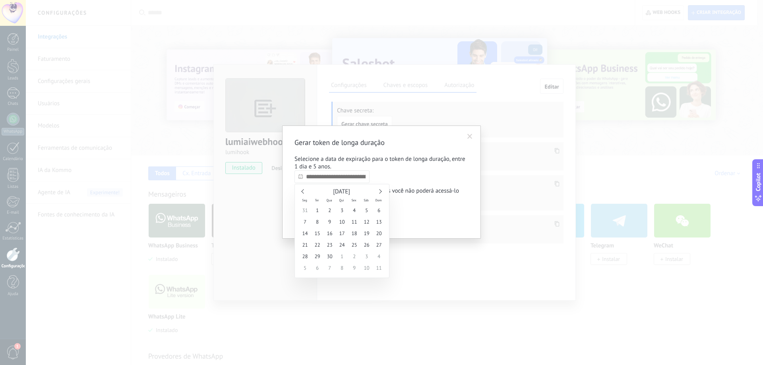
click at [380, 190] on link at bounding box center [379, 191] width 4 height 4
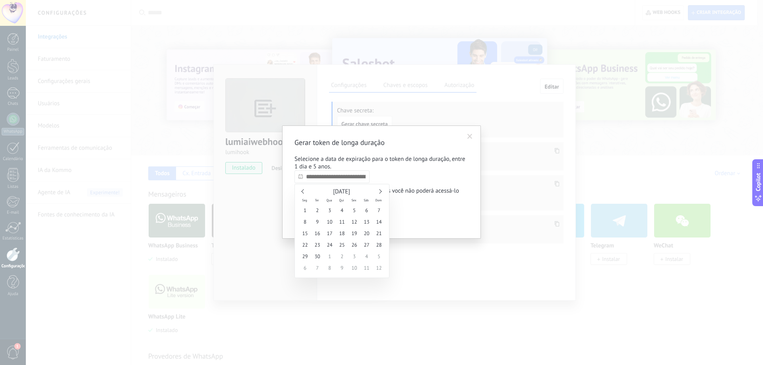
click at [380, 190] on link at bounding box center [379, 191] width 4 height 4
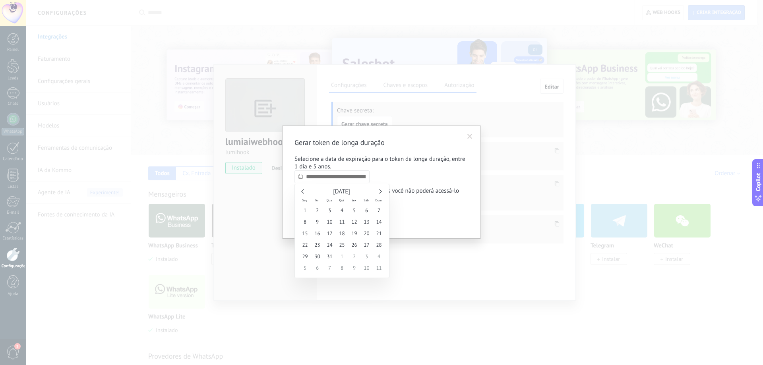
click at [380, 192] on link at bounding box center [379, 191] width 4 height 4
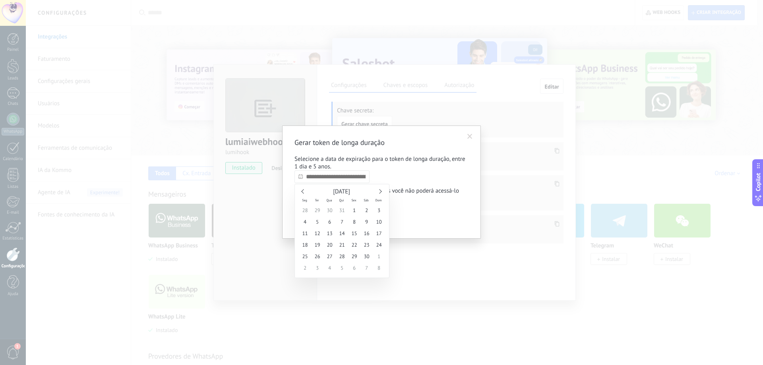
click at [380, 192] on link at bounding box center [379, 191] width 4 height 4
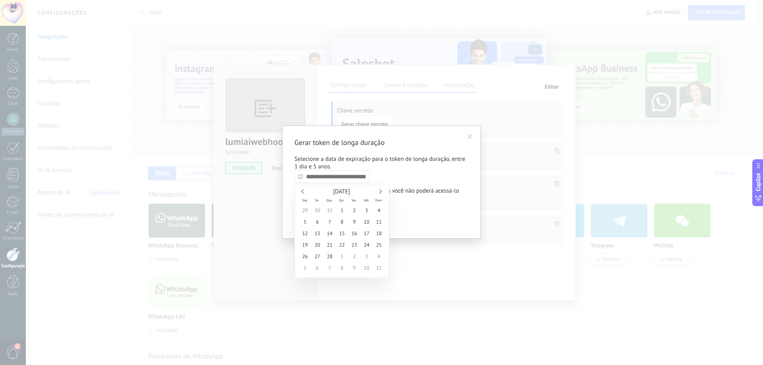
click at [380, 192] on link at bounding box center [379, 191] width 4 height 4
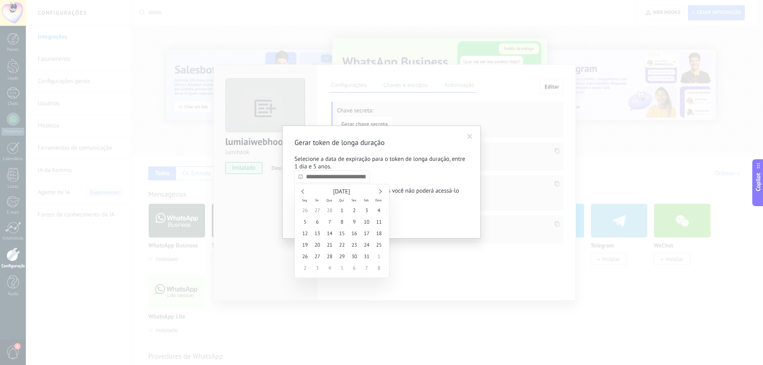
click at [380, 192] on link at bounding box center [379, 191] width 4 height 4
type input "**********"
click at [368, 256] on span "30" at bounding box center [367, 257] width 12 height 12
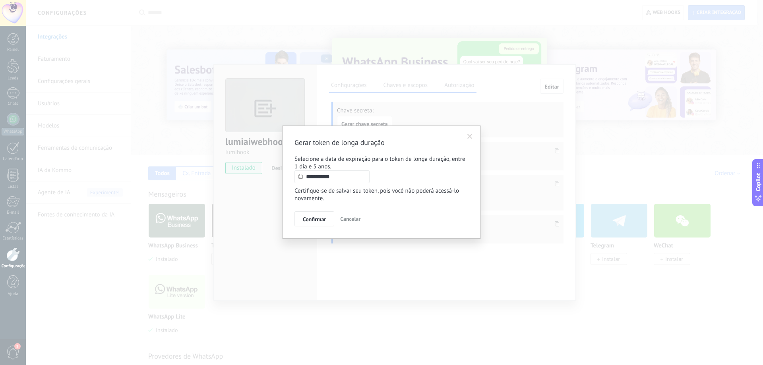
click at [426, 191] on p "Certifique-se de salvar seu token, pois você não poderá acessá-lo novamente." at bounding box center [382, 194] width 174 height 15
click at [313, 221] on span "Confirmar" at bounding box center [314, 220] width 23 height 6
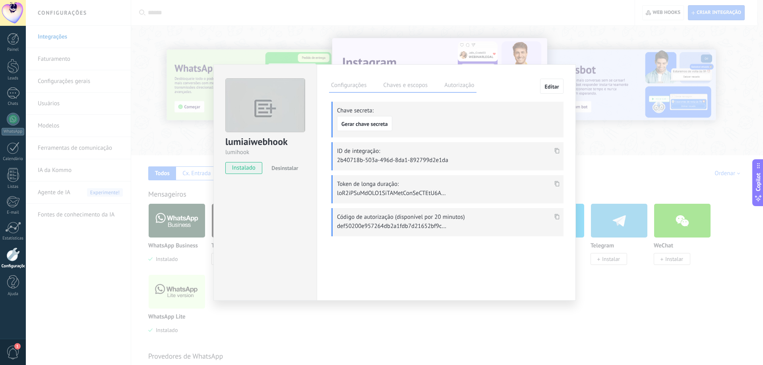
drag, startPoint x: 449, startPoint y: 121, endPoint x: 442, endPoint y: 124, distance: 8.4
click at [449, 121] on div "Chave secreta: Gerar chave secreta" at bounding box center [448, 120] width 232 height 36
click at [372, 125] on span "Gerar chave secreta" at bounding box center [364, 124] width 47 height 6
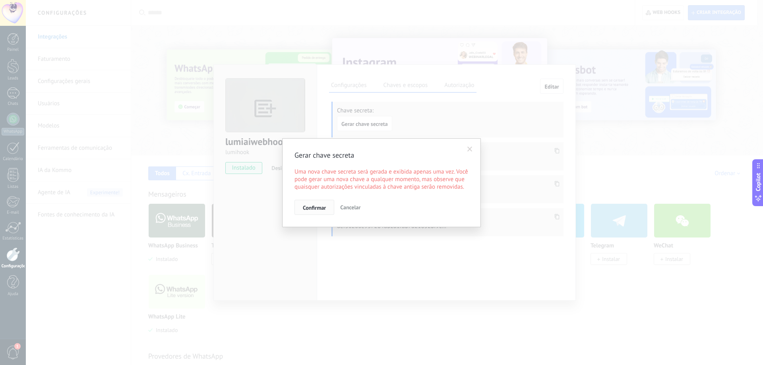
click at [314, 207] on span "Confirmar" at bounding box center [314, 208] width 23 height 6
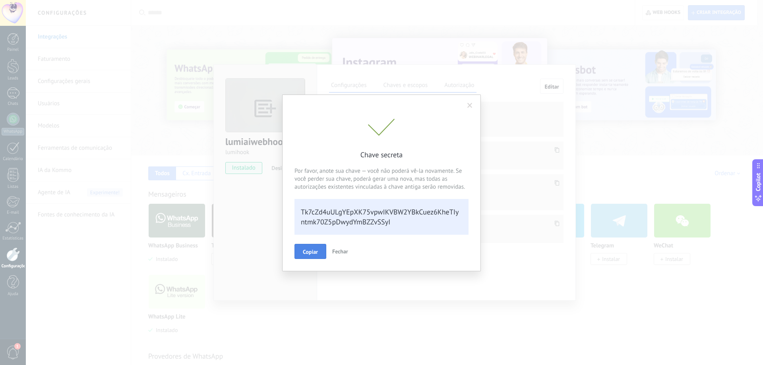
click at [314, 250] on span "Copiar" at bounding box center [310, 252] width 15 height 6
click at [344, 250] on span "Fechar" at bounding box center [344, 251] width 16 height 7
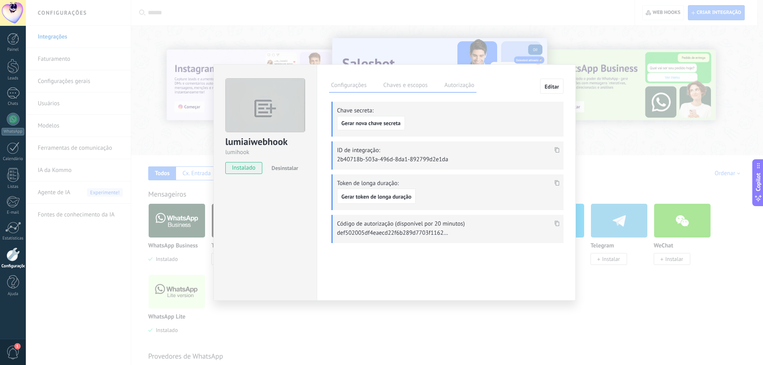
click at [477, 145] on div "ID de integração: 2b40718b-503a-496d-8da1-892799d2e1da" at bounding box center [448, 156] width 232 height 28
click at [557, 149] on icon at bounding box center [557, 150] width 5 height 6
drag, startPoint x: 384, startPoint y: 148, endPoint x: 340, endPoint y: 151, distance: 43.8
click at [334, 151] on div "ID de integração: 2b40718b-503a-496d-8da1-892799d2e1da" at bounding box center [448, 156] width 232 height 28
drag, startPoint x: 340, startPoint y: 151, endPoint x: 363, endPoint y: 152, distance: 22.7
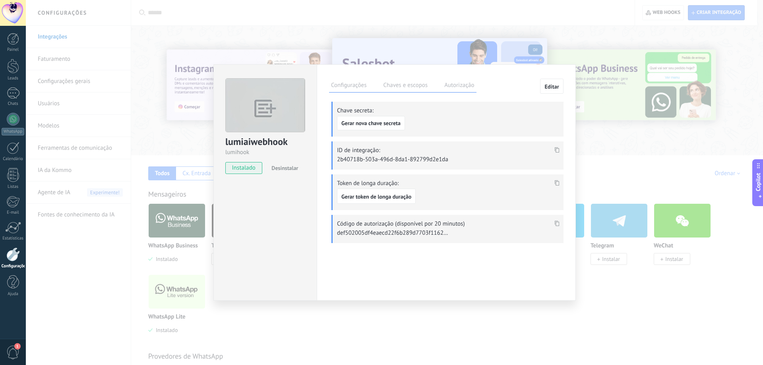
click at [362, 152] on p "ID de integração:" at bounding box center [448, 151] width 223 height 8
click at [363, 152] on p "ID de integração:" at bounding box center [448, 151] width 223 height 8
click at [382, 195] on span "Gerar token de longa duração" at bounding box center [376, 197] width 70 height 6
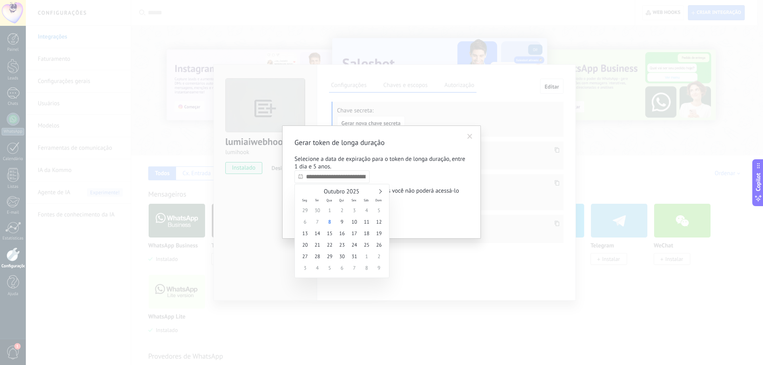
click at [349, 179] on input "text" at bounding box center [332, 177] width 75 height 13
click at [378, 194] on div "Outubro 2025" at bounding box center [342, 191] width 86 height 7
click at [382, 191] on div "Outubro 2025" at bounding box center [342, 191] width 86 height 7
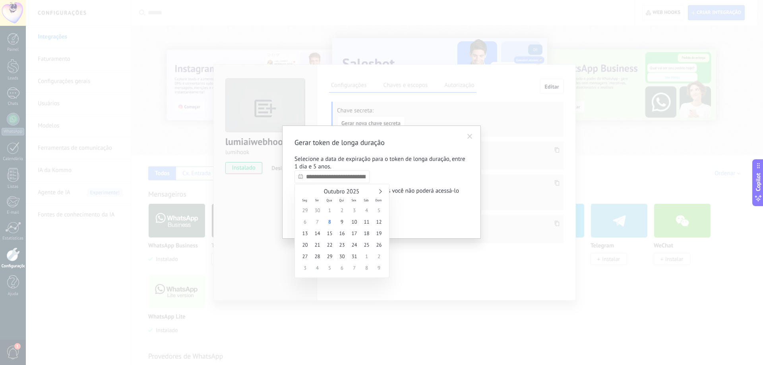
click at [382, 191] on div "Outubro 2025" at bounding box center [342, 191] width 86 height 7
click at [379, 191] on link at bounding box center [379, 191] width 4 height 4
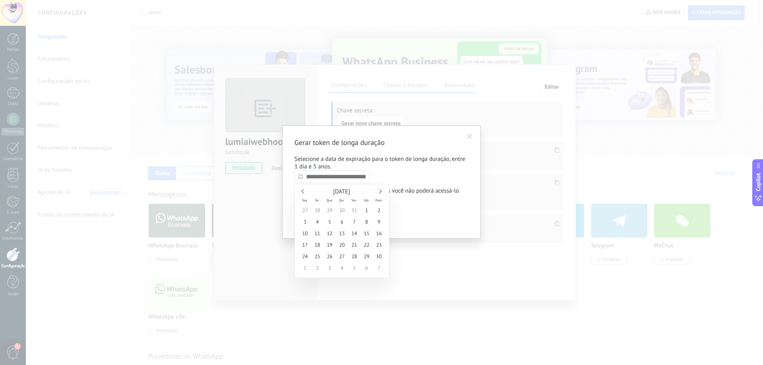
click at [379, 191] on link at bounding box center [379, 191] width 4 height 4
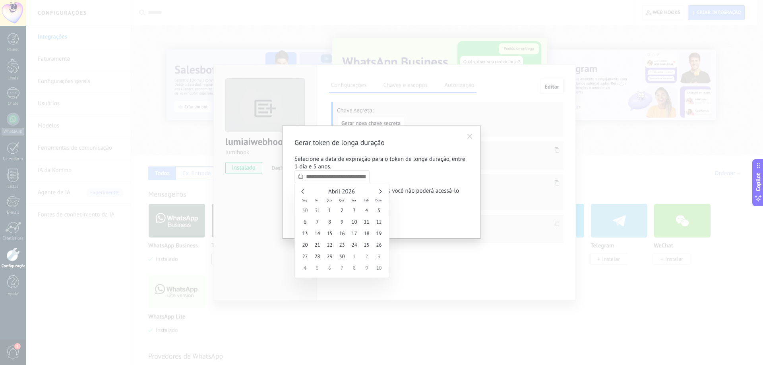
click at [379, 191] on link at bounding box center [379, 191] width 4 height 4
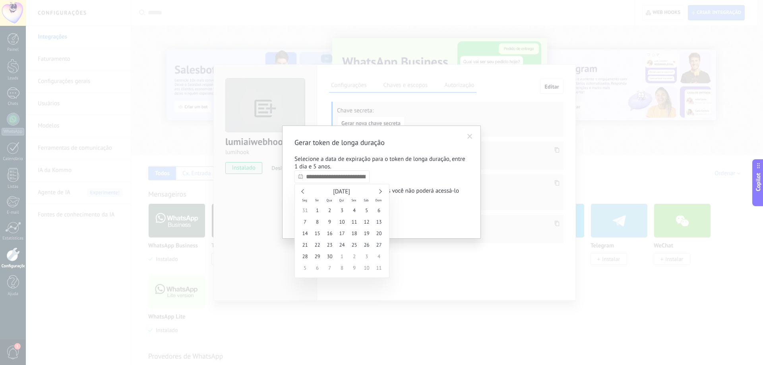
click at [379, 191] on link at bounding box center [379, 191] width 4 height 4
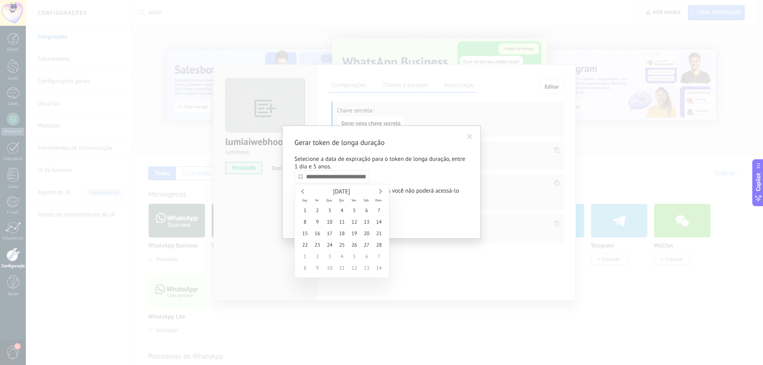
click at [379, 191] on link at bounding box center [379, 191] width 4 height 4
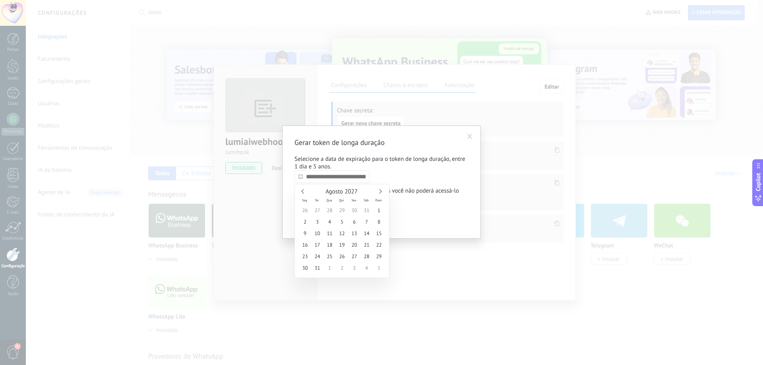
click at [379, 191] on link at bounding box center [379, 191] width 4 height 4
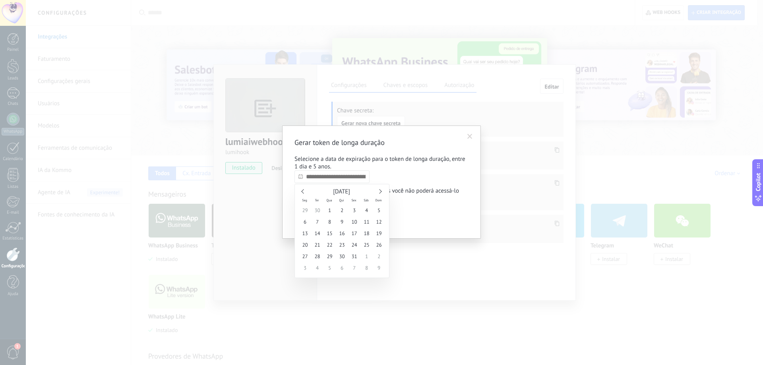
click at [379, 191] on link at bounding box center [379, 191] width 4 height 4
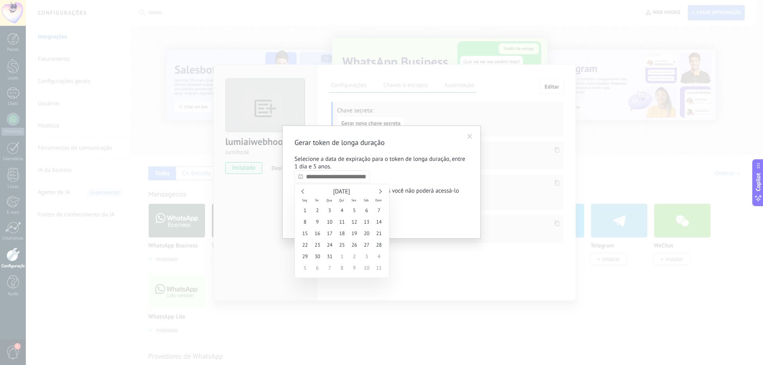
click at [379, 191] on link at bounding box center [379, 191] width 4 height 4
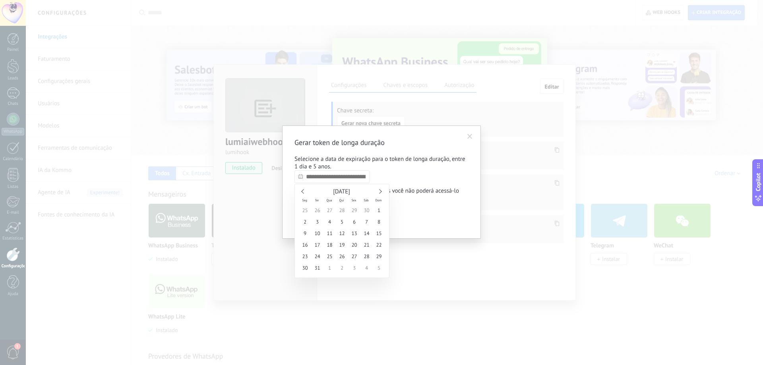
click at [379, 191] on link at bounding box center [379, 191] width 4 height 4
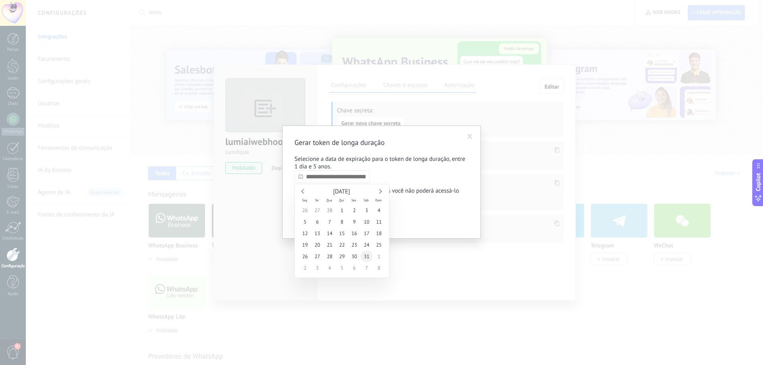
type input "**********"
click at [366, 258] on span "31" at bounding box center [367, 257] width 12 height 12
click at [319, 222] on span "Confirmar" at bounding box center [314, 220] width 23 height 6
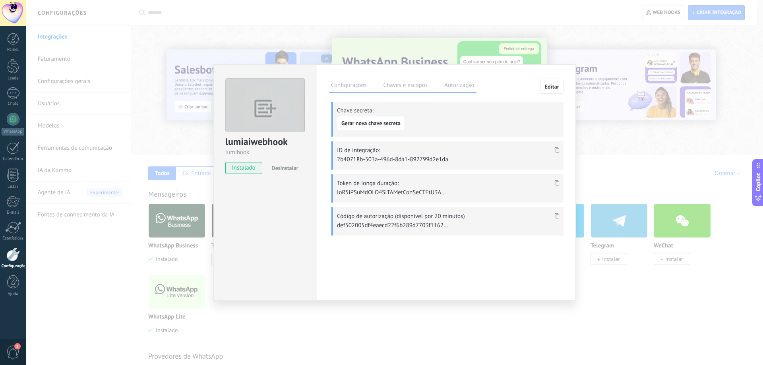
click at [560, 186] on span at bounding box center [557, 185] width 9 height 7
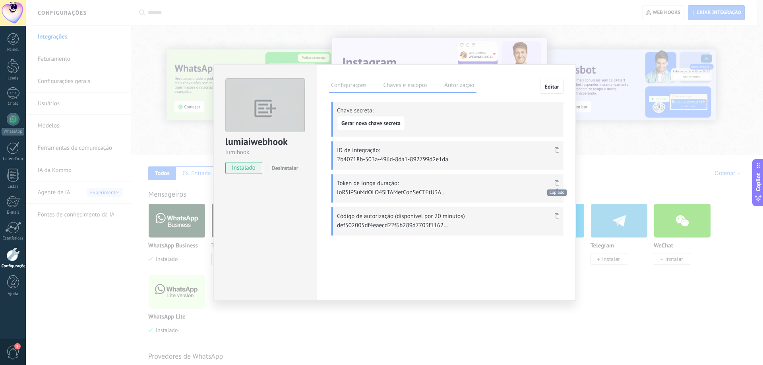
scroll to position [453, 0]
click at [474, 160] on div "ID de integração: 2b40718b-503a-496d-8da1-892799d2e1da" at bounding box center [448, 156] width 232 height 28
click at [553, 213] on div at bounding box center [557, 217] width 9 height 12
click at [558, 213] on use at bounding box center [557, 216] width 5 height 6
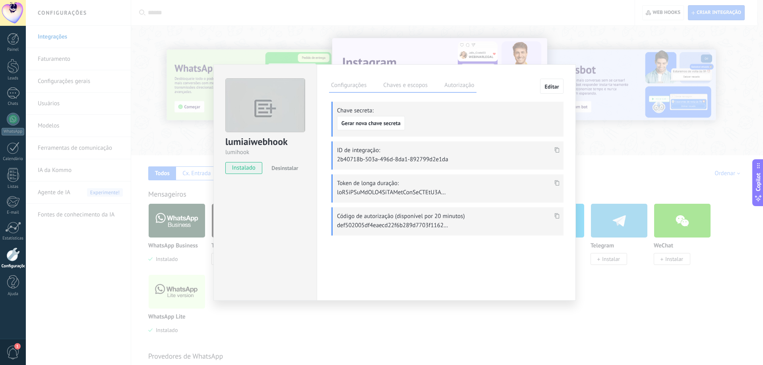
drag, startPoint x: 415, startPoint y: 212, endPoint x: 482, endPoint y: 215, distance: 67.6
click at [479, 215] on p "Código de autorização (disponível por 20 minutos)" at bounding box center [448, 217] width 223 height 8
click at [484, 214] on p "Código de autorização (disponível por 20 minutos)" at bounding box center [448, 217] width 223 height 8
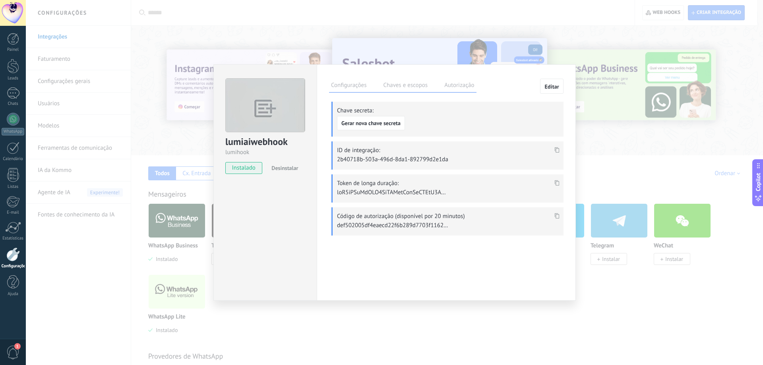
click at [473, 155] on div "ID de integração: 2b40718b-503a-496d-8da1-892799d2e1da" at bounding box center [448, 156] width 232 height 28
click at [453, 87] on label "Autorização" at bounding box center [459, 87] width 34 height 12
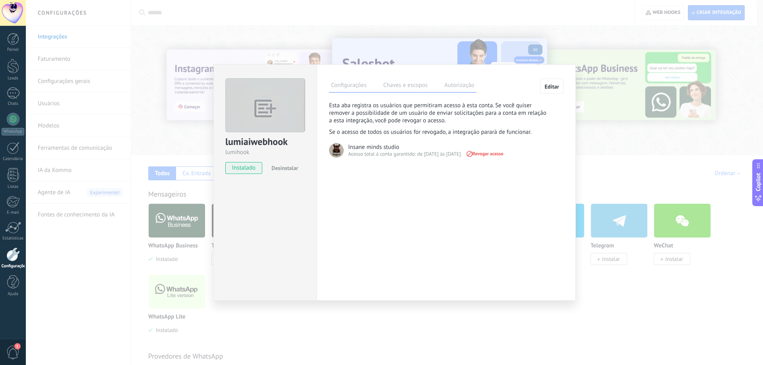
drag, startPoint x: 378, startPoint y: 149, endPoint x: 433, endPoint y: 152, distance: 54.6
click at [432, 152] on div "Insane minds studio Acesso total à conta garantido: de [DATE] às [DATE] Revogar…" at bounding box center [428, 150] width 160 height 16
click at [443, 180] on div "Configurações Chaves e escopos Autorização Editar Chave secreta: Gerar nova cha…" at bounding box center [446, 182] width 259 height 237
click at [607, 154] on div "lumiaiwebhook lumihook instalado Desinstalar Configurações Chaves e escopos Aut…" at bounding box center [394, 182] width 737 height 365
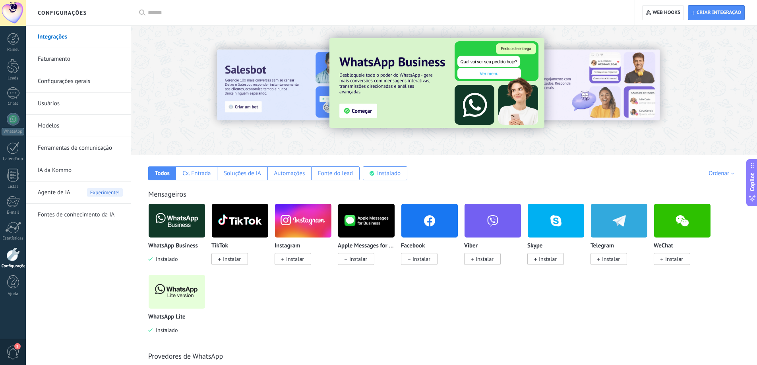
click at [490, 176] on div "Todos Cx. Entrada Soluções de IA Automações Fonte do lead Instalado Minhas insc…" at bounding box center [444, 167] width 610 height 25
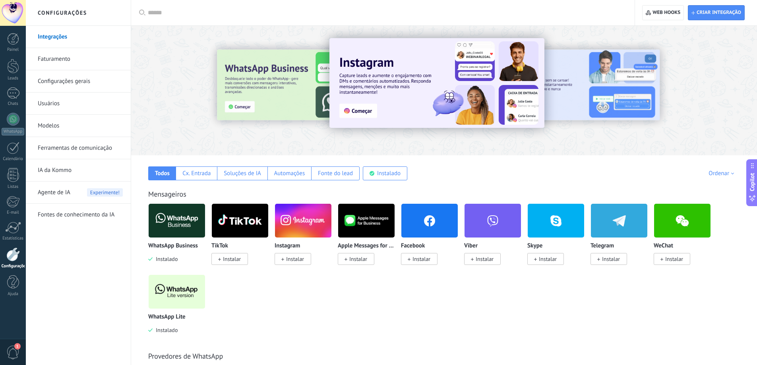
click at [85, 149] on link "Ferramentas de comunicação" at bounding box center [80, 148] width 85 height 22
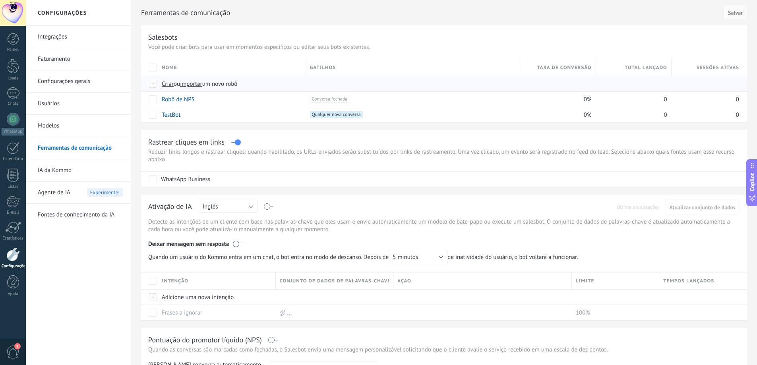
click at [170, 83] on span "Criar" at bounding box center [168, 84] width 12 height 8
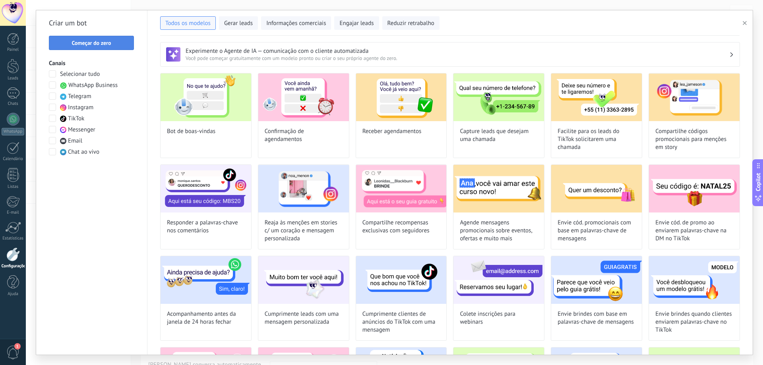
click at [105, 46] on span "Começar do zero" at bounding box center [91, 43] width 39 height 6
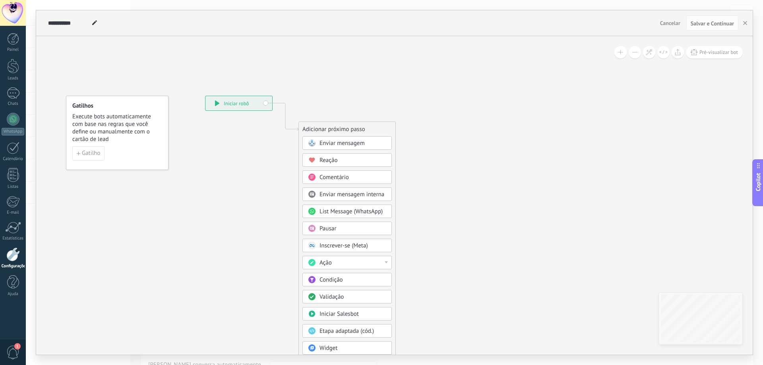
click at [331, 347] on body ".abecls-1,.abecls-2{fill-rule:evenodd}.abecls-2{fill:#fff} .abhcls-1{fill:none}…" at bounding box center [381, 182] width 763 height 365
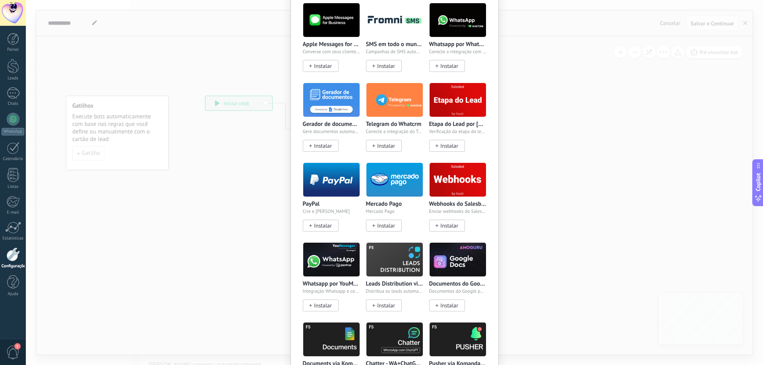
scroll to position [291, 0]
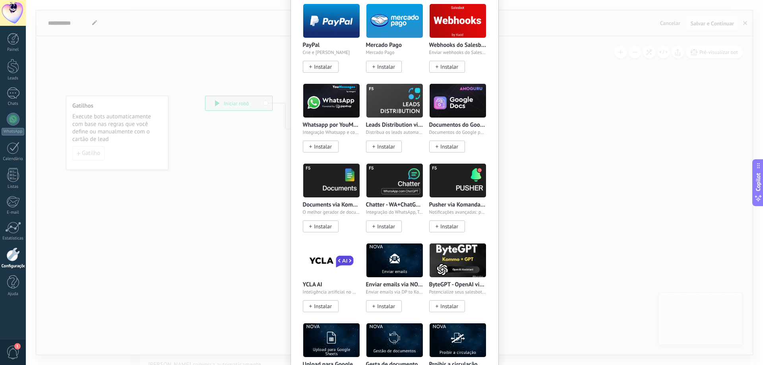
click at [162, 87] on div "Widgets Wazzup (WhatsApp & Instagram) Associamos o WhatsApp e o Instagram ao Ko…" at bounding box center [394, 182] width 737 height 365
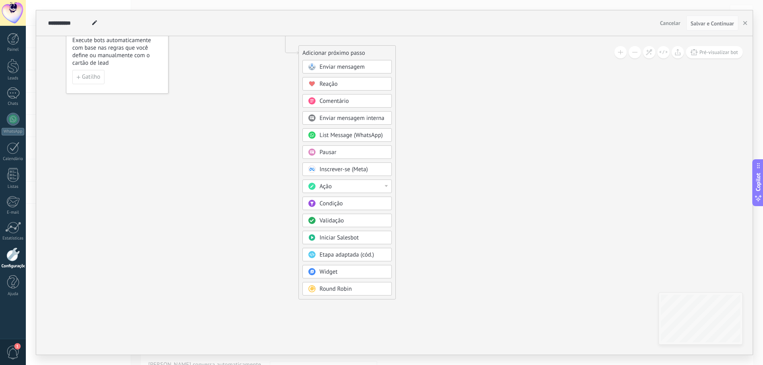
click at [339, 273] on body ".abecls-1,.abecls-2{fill-rule:evenodd}.abecls-2{fill:#fff} .abhcls-1{fill:none}…" at bounding box center [381, 182] width 763 height 365
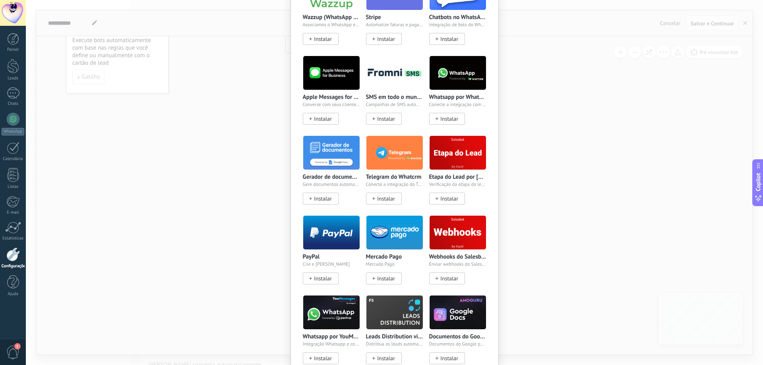
scroll to position [106, 0]
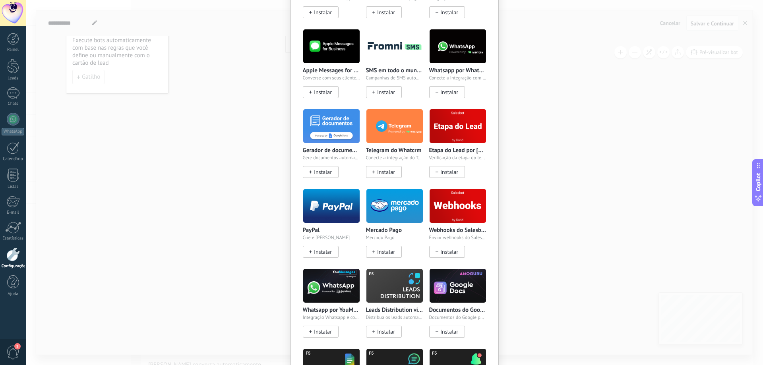
click at [165, 130] on div "Widgets Wazzup (WhatsApp & Instagram) Associamos o WhatsApp e o Instagram ao Ko…" at bounding box center [394, 182] width 737 height 365
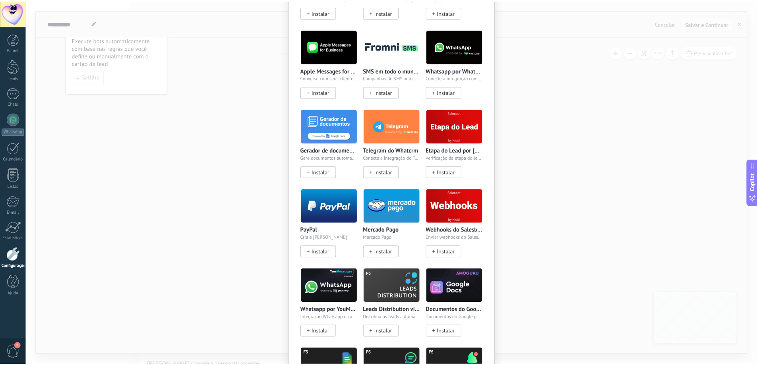
scroll to position [0, 0]
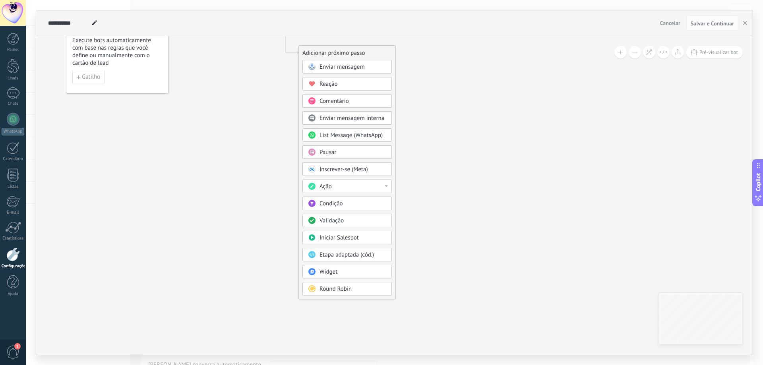
click at [16, 258] on div at bounding box center [13, 255] width 14 height 14
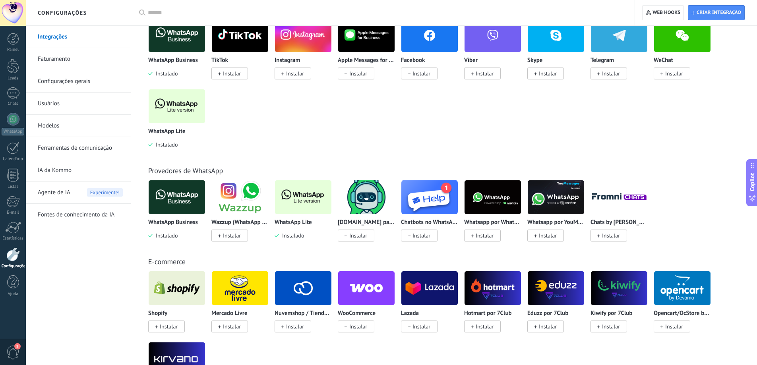
scroll to position [80, 0]
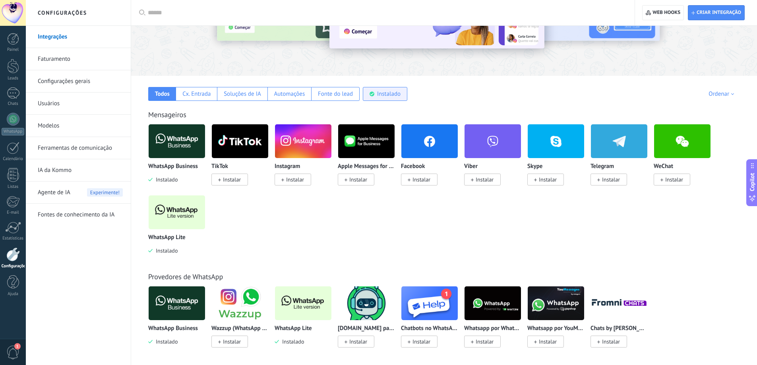
click at [396, 95] on div "Instalado" at bounding box center [388, 94] width 23 height 8
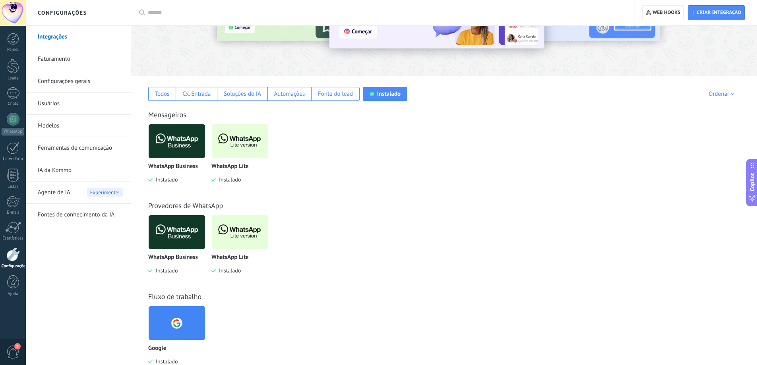
scroll to position [192, 0]
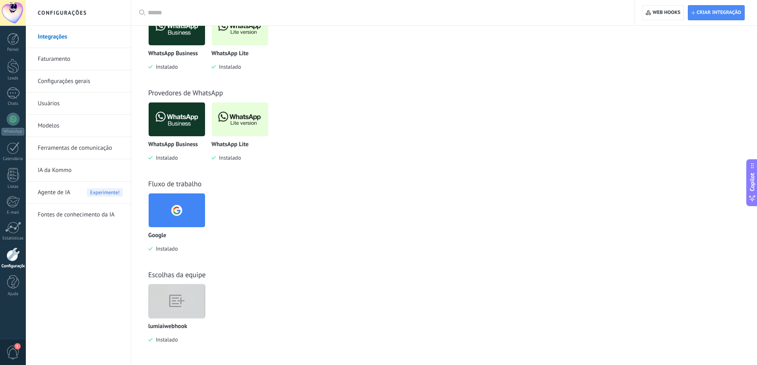
click at [183, 303] on img at bounding box center [177, 301] width 56 height 43
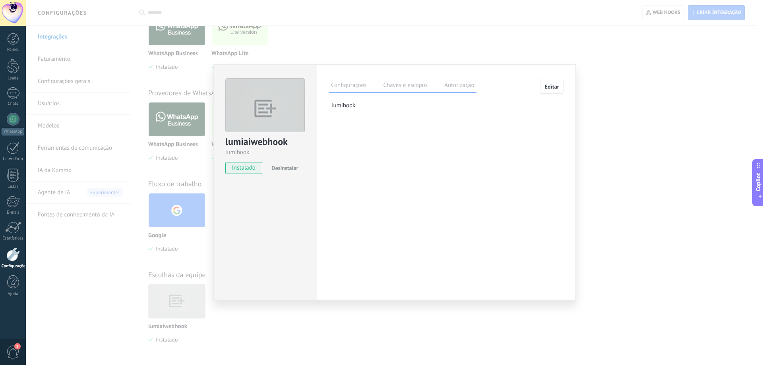
click at [245, 171] on span "instalado" at bounding box center [244, 168] width 36 height 12
click at [657, 129] on div "lumiaiwebhook lumihook instalado Desinstalar Configurações Chaves e escopos Aut…" at bounding box center [394, 182] width 737 height 365
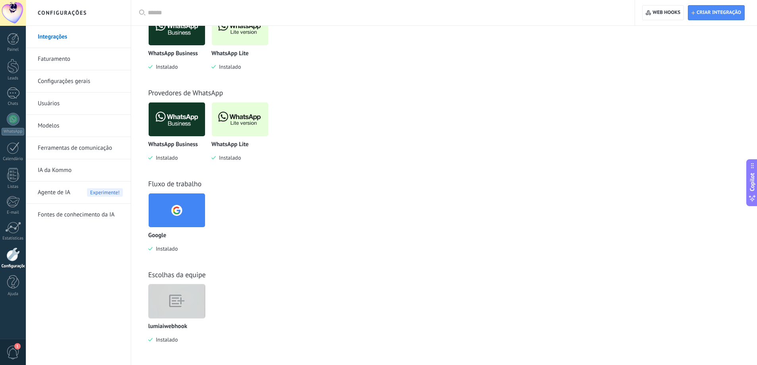
click at [213, 275] on div "Escolhas da equipe" at bounding box center [444, 274] width 592 height 9
click at [166, 328] on p "lumiaiwebhook" at bounding box center [167, 327] width 39 height 7
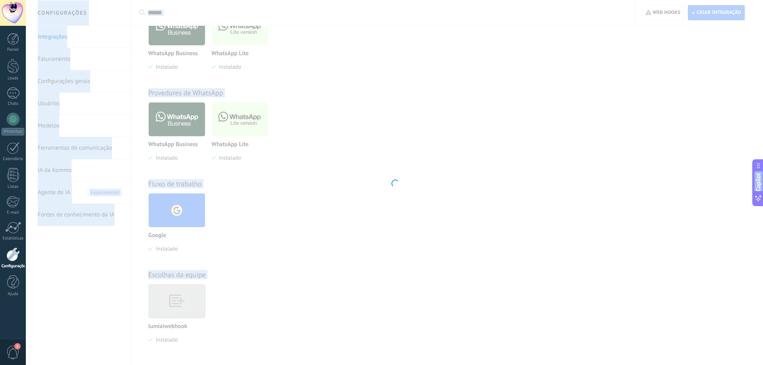
click at [166, 328] on div at bounding box center [394, 182] width 737 height 365
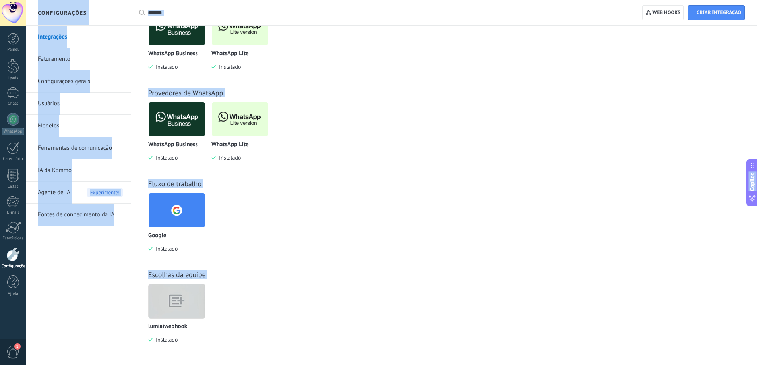
click at [271, 256] on div "Escolhas da equipe lumiaiwebhook Instalado" at bounding box center [444, 299] width 610 height 91
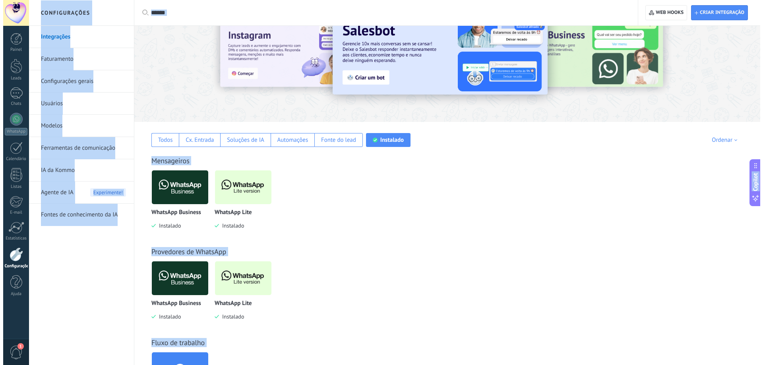
scroll to position [0, 0]
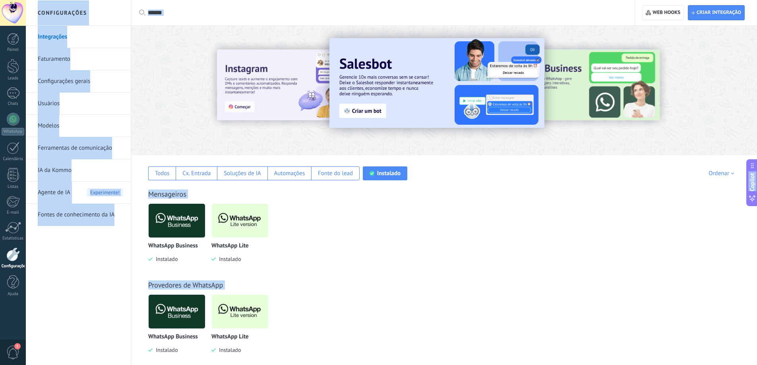
click at [81, 147] on link "Ferramentas de comunicação" at bounding box center [80, 148] width 85 height 22
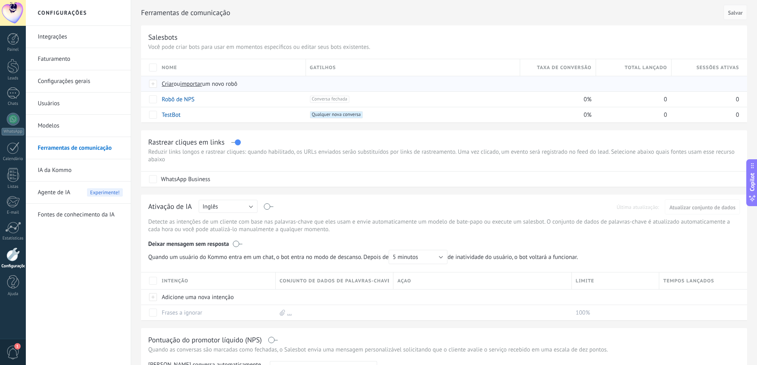
click at [170, 85] on span "Criar" at bounding box center [168, 84] width 12 height 8
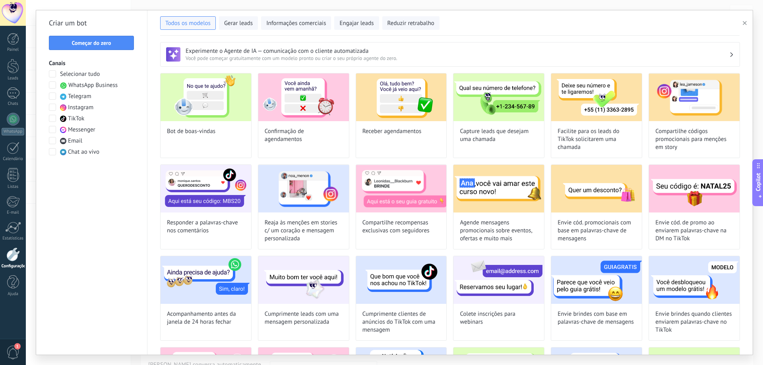
type input "**********"
click at [94, 39] on button "Começar do zero" at bounding box center [91, 43] width 85 height 14
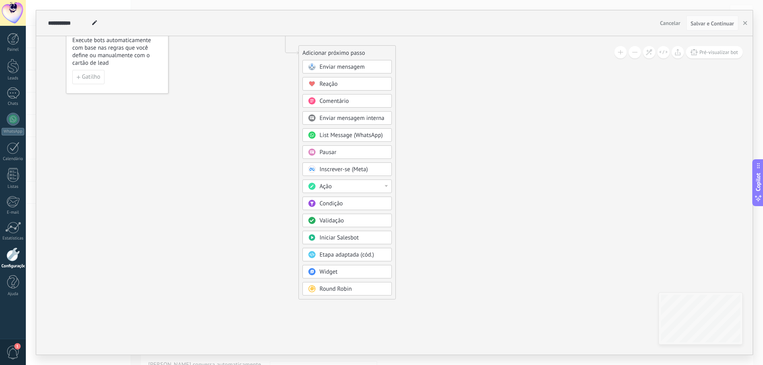
click at [354, 238] on span "Iniciar Salesbot" at bounding box center [339, 238] width 39 height 8
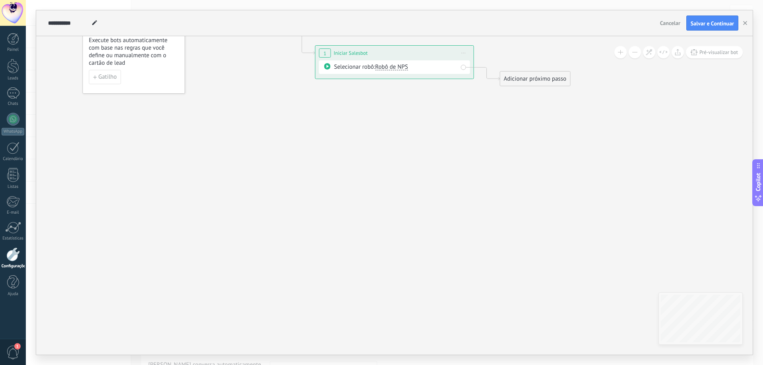
click at [544, 73] on div "Adicionar próximo passo" at bounding box center [535, 78] width 70 height 13
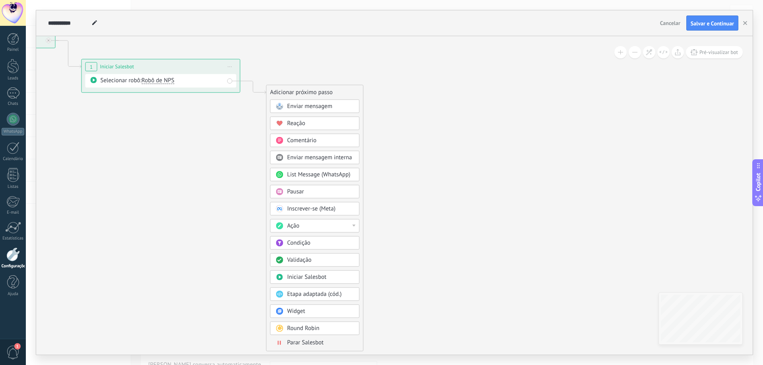
drag, startPoint x: 418, startPoint y: 213, endPoint x: 225, endPoint y: 108, distance: 220.4
click at [225, 108] on icon at bounding box center [148, 66] width 719 height 464
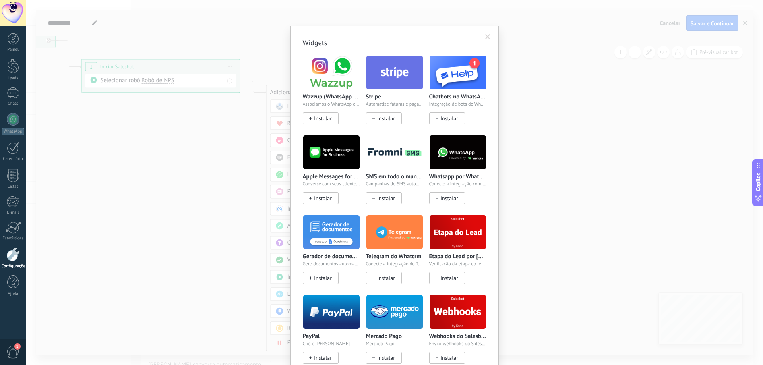
click at [310, 306] on body ".abecls-1,.abecls-2{fill-rule:evenodd}.abecls-2{fill:#fff} .abhcls-1{fill:none}…" at bounding box center [381, 182] width 763 height 365
click at [463, 162] on img at bounding box center [458, 152] width 56 height 39
click at [452, 190] on div "Whatsapp por Whatcrm e Telphin Conecte a integração com o WhatsApp em um minuto…" at bounding box center [457, 189] width 57 height 31
click at [449, 198] on span "Instalar" at bounding box center [449, 198] width 18 height 7
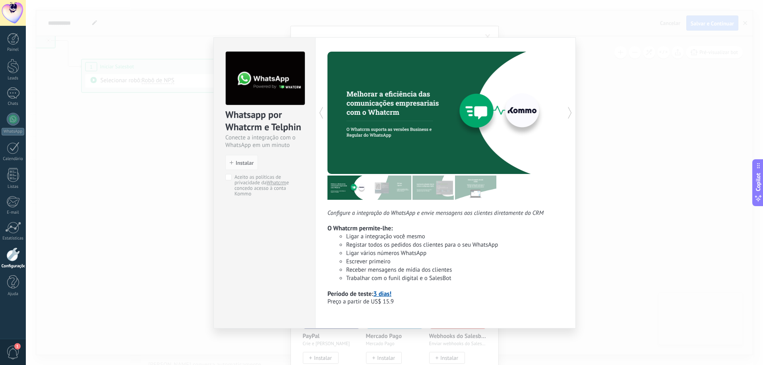
click at [392, 189] on img at bounding box center [390, 188] width 41 height 24
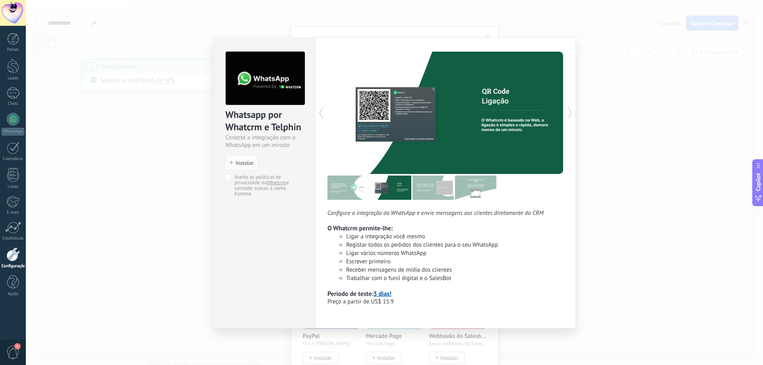
click at [438, 188] on img at bounding box center [433, 188] width 41 height 24
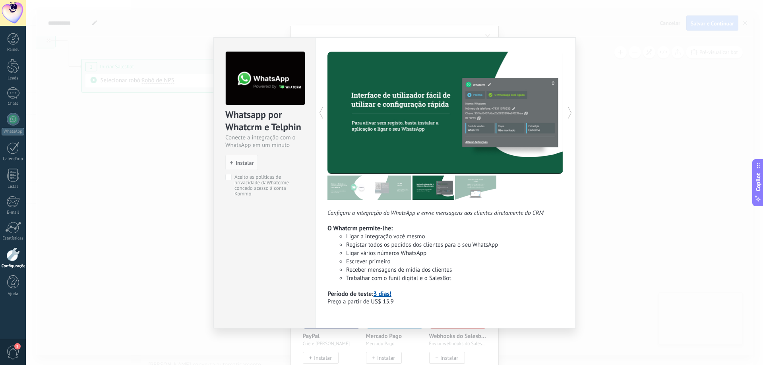
click at [483, 190] on img at bounding box center [475, 188] width 41 height 24
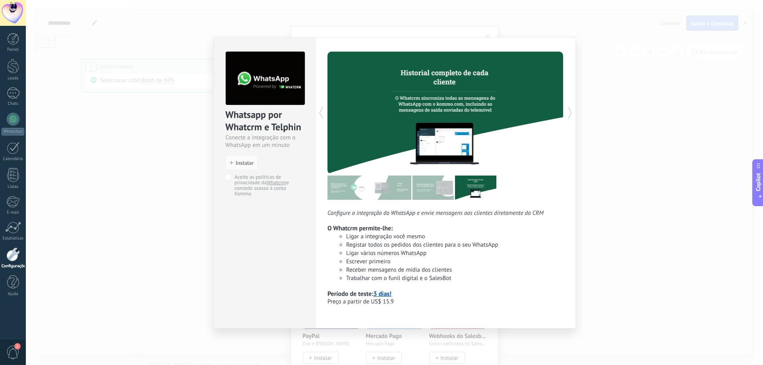
click at [370, 192] on img at bounding box center [390, 188] width 41 height 24
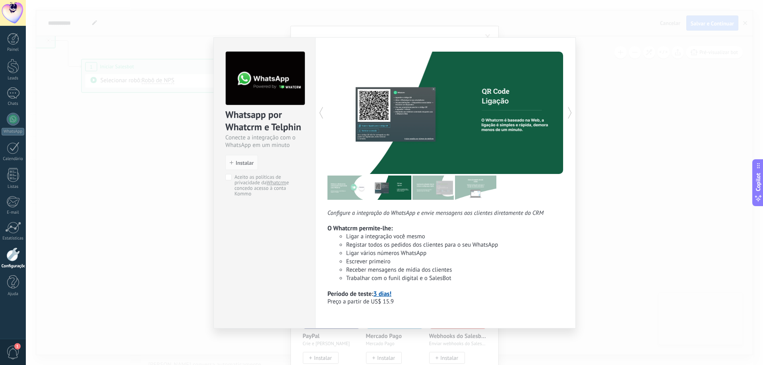
click at [384, 206] on div "Configure a integração do WhatsApp e envie mensagens aos clientes diretamente d…" at bounding box center [446, 179] width 236 height 254
click at [354, 197] on img at bounding box center [348, 188] width 41 height 24
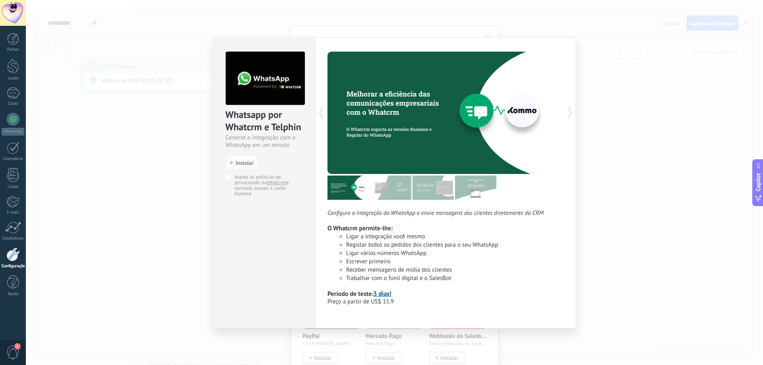
click at [439, 192] on img at bounding box center [433, 188] width 41 height 24
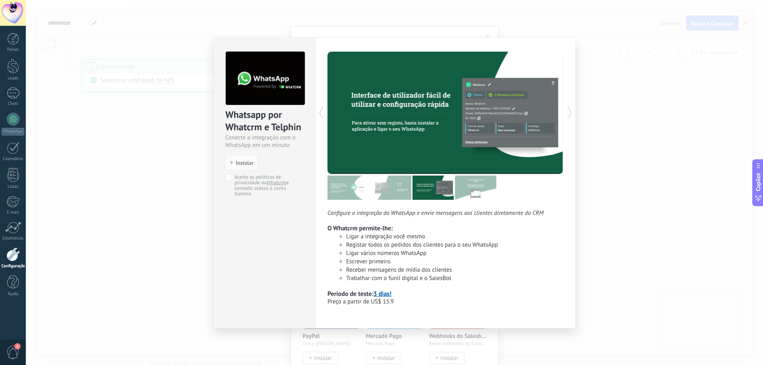
click at [519, 192] on div at bounding box center [446, 188] width 236 height 24
click at [382, 197] on img at bounding box center [390, 188] width 41 height 24
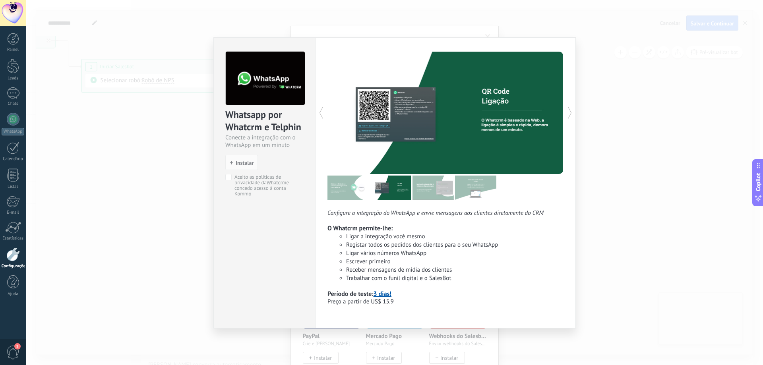
click at [362, 193] on img at bounding box center [348, 188] width 41 height 24
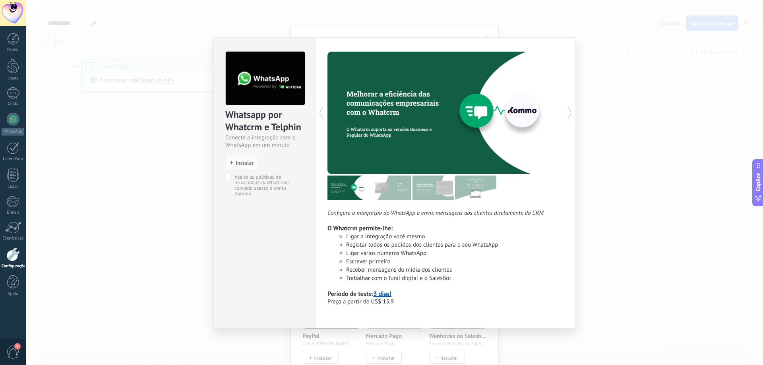
click at [420, 193] on img at bounding box center [433, 188] width 41 height 24
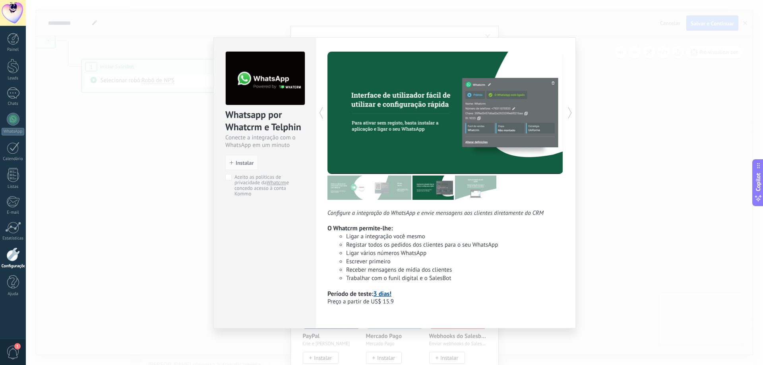
click at [477, 192] on img at bounding box center [475, 188] width 41 height 24
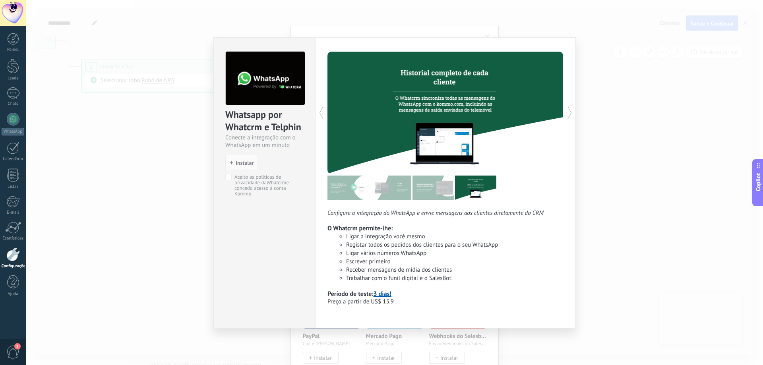
click at [412, 192] on div at bounding box center [446, 188] width 236 height 24
click at [428, 189] on img at bounding box center [433, 188] width 41 height 24
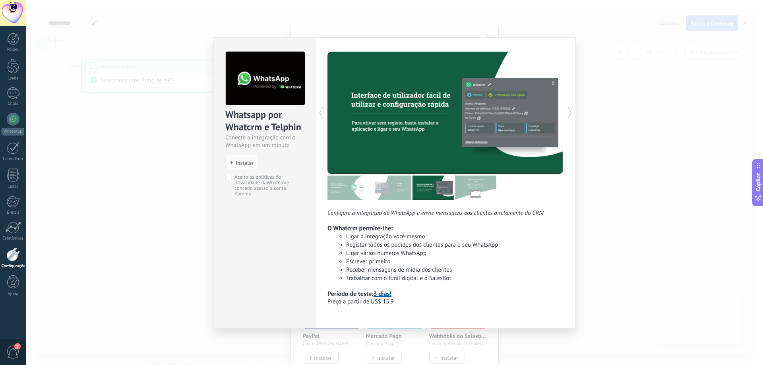
click at [390, 190] on img at bounding box center [390, 188] width 41 height 24
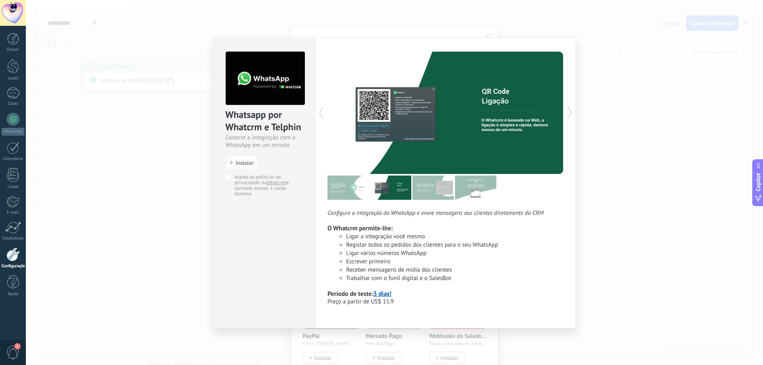
click at [332, 187] on img at bounding box center [348, 188] width 41 height 24
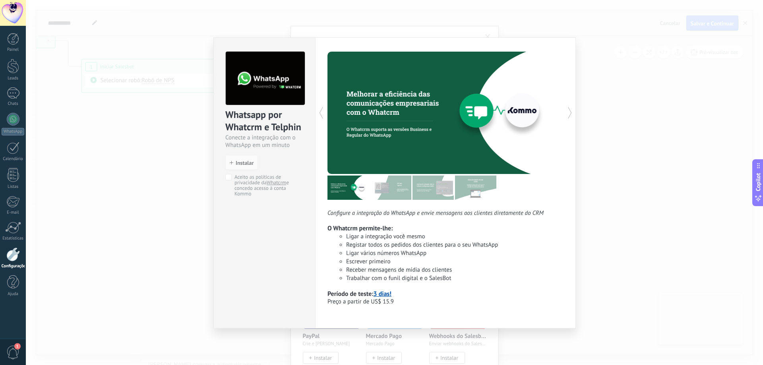
click at [390, 189] on img at bounding box center [390, 188] width 41 height 24
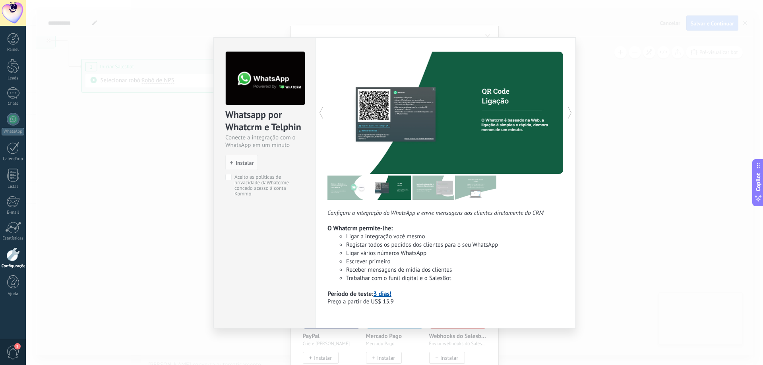
click at [335, 186] on img at bounding box center [348, 188] width 41 height 24
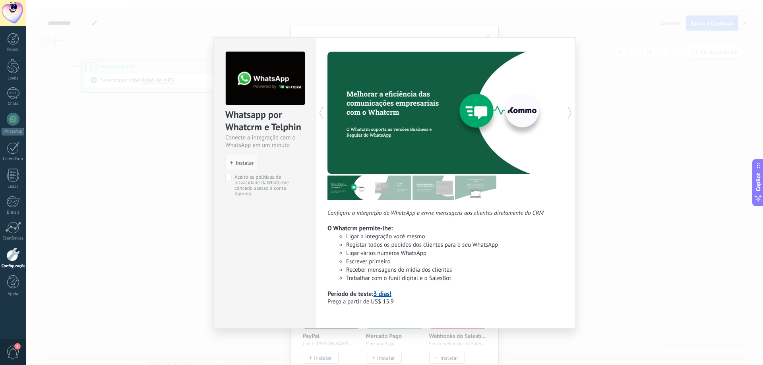
click at [611, 62] on div "Whatsapp por Whatcrm e Telphin Conecte a integração com o WhatsApp em um minuto…" at bounding box center [394, 182] width 737 height 365
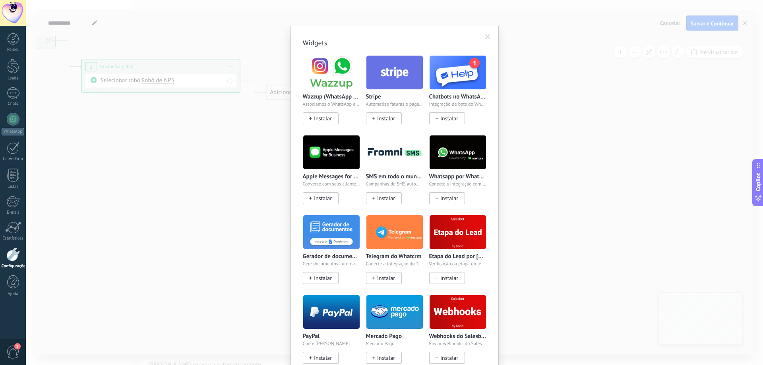
click at [489, 36] on span at bounding box center [487, 37] width 13 height 14
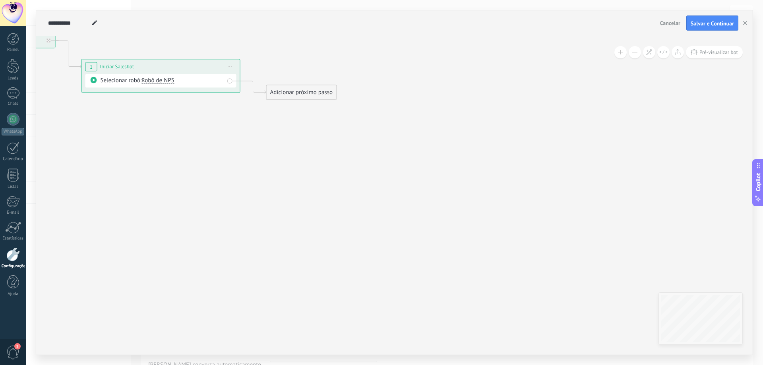
click at [301, 89] on div "Adicionar próximo passo" at bounding box center [302, 92] width 70 height 13
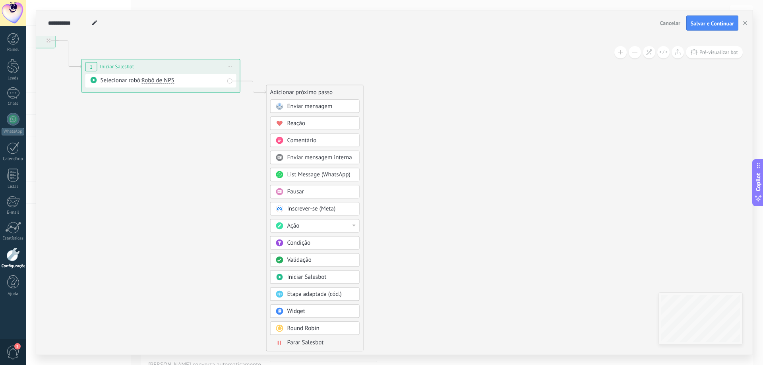
click at [336, 296] on span "Etapa adaptada (cód.)" at bounding box center [314, 295] width 54 height 8
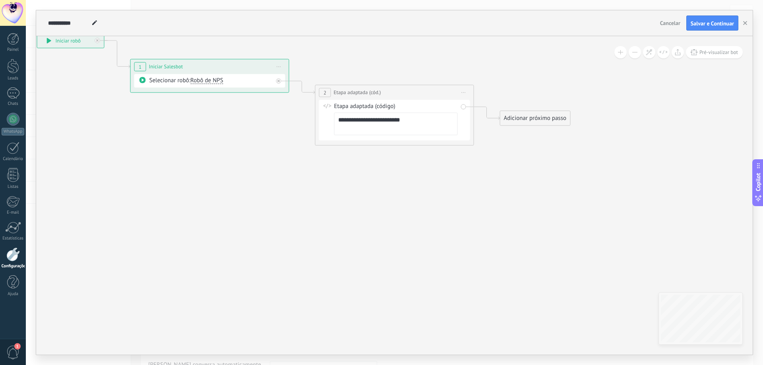
click at [370, 119] on textarea "**********" at bounding box center [396, 123] width 124 height 23
click at [416, 122] on textarea "**********" at bounding box center [396, 123] width 124 height 23
click at [447, 121] on textarea "**********" at bounding box center [396, 123] width 124 height 23
click at [442, 188] on icon at bounding box center [290, 89] width 904 height 510
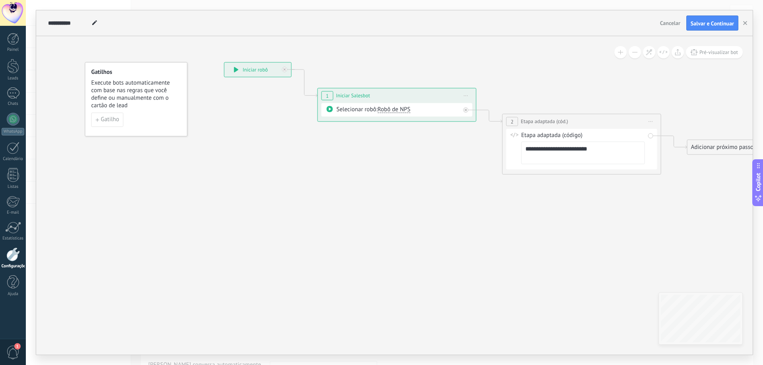
drag, startPoint x: 261, startPoint y: 180, endPoint x: 473, endPoint y: 211, distance: 214.1
click at [469, 211] on icon at bounding box center [477, 118] width 904 height 510
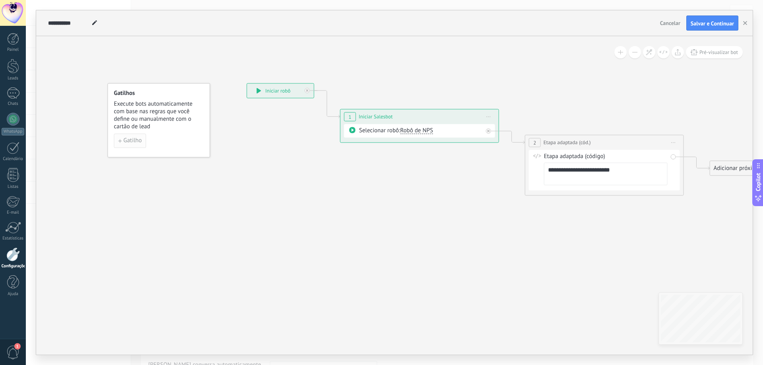
click at [129, 138] on span "Gatilho" at bounding box center [133, 141] width 18 height 6
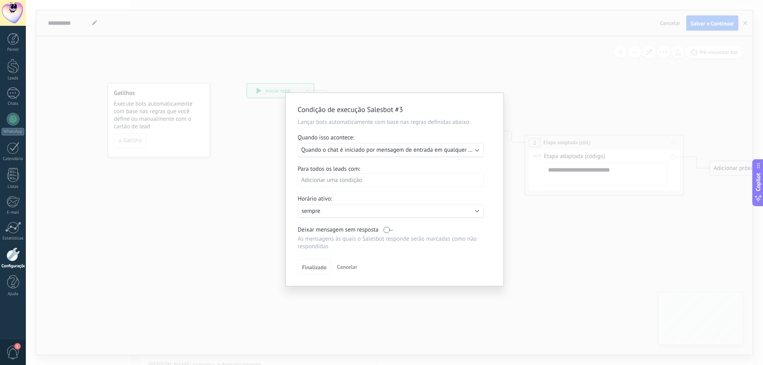
click at [388, 145] on div "Executar: Quando o chat é iniciado por mensagem de entrada em qualquer canal" at bounding box center [391, 150] width 186 height 14
